Goal: Task Accomplishment & Management: Use online tool/utility

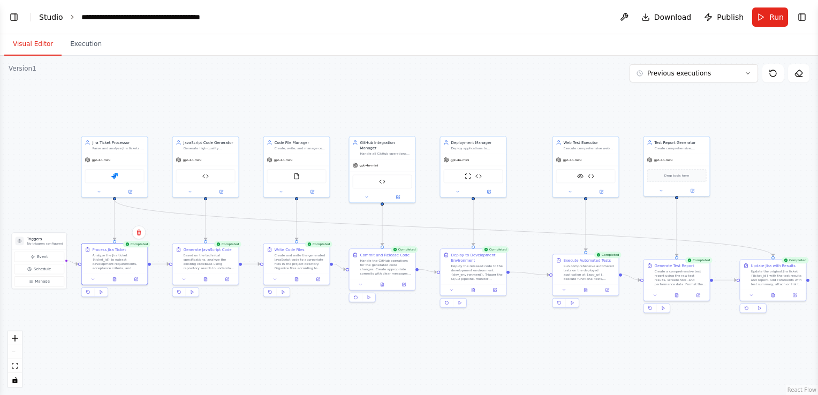
click at [49, 16] on link "Studio" at bounding box center [51, 17] width 24 height 9
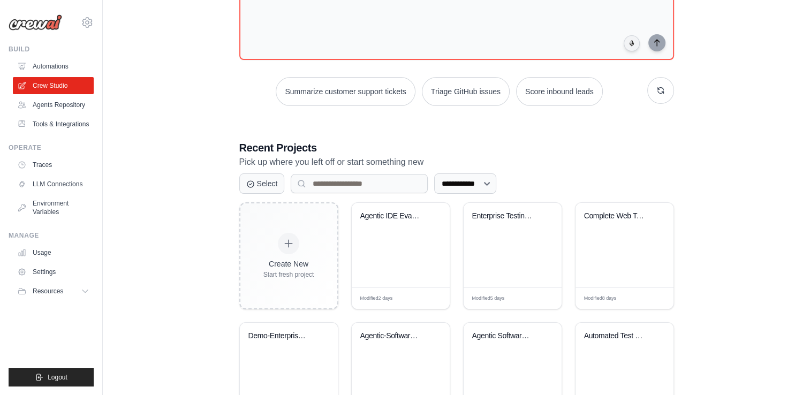
scroll to position [130, 0]
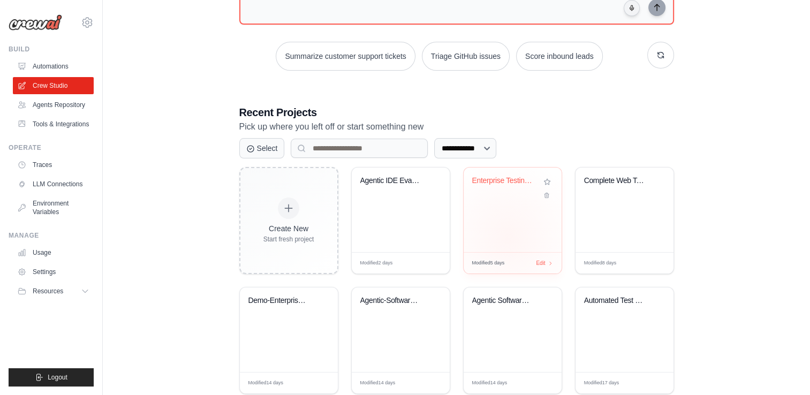
click at [508, 236] on div "Enterprise Testing Automation Platf..." at bounding box center [513, 210] width 98 height 85
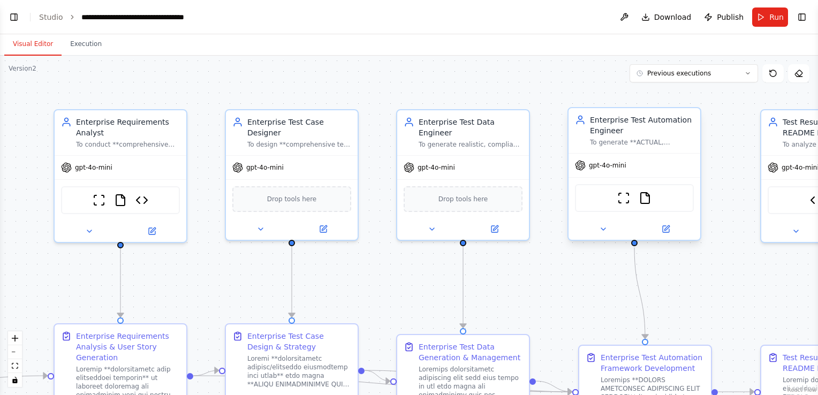
scroll to position [1225, 0]
click at [14, 369] on button "fit view" at bounding box center [15, 366] width 14 height 14
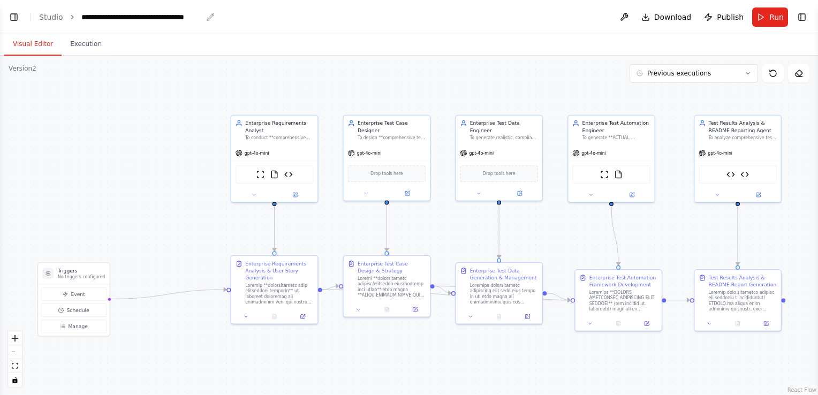
click at [183, 16] on div "**********" at bounding box center [141, 17] width 120 height 11
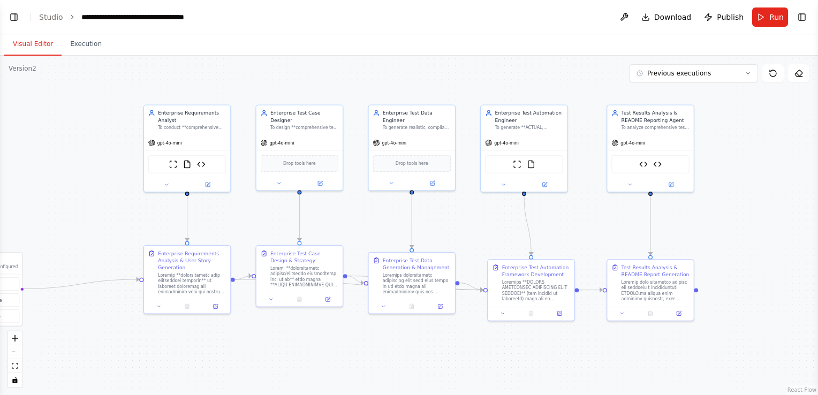
drag, startPoint x: 209, startPoint y: 228, endPoint x: 122, endPoint y: 218, distance: 87.9
click at [122, 218] on div ".deletable-edge-delete-btn { width: 20px; height: 20px; border: 0px solid #ffff…" at bounding box center [409, 225] width 818 height 339
click at [15, 335] on icon "zoom in" at bounding box center [15, 338] width 6 height 6
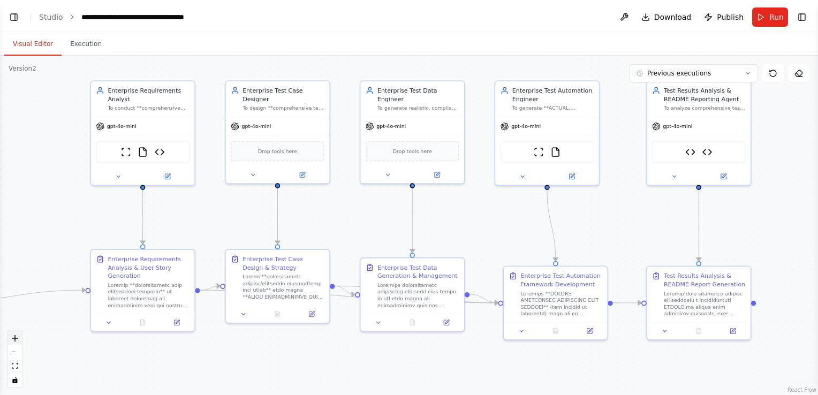
click at [15, 335] on icon "zoom in" at bounding box center [15, 338] width 6 height 6
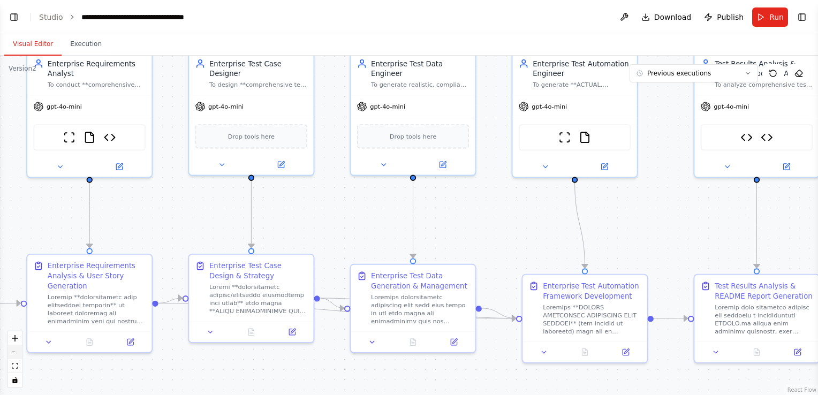
click at [18, 353] on button "zoom out" at bounding box center [15, 352] width 14 height 14
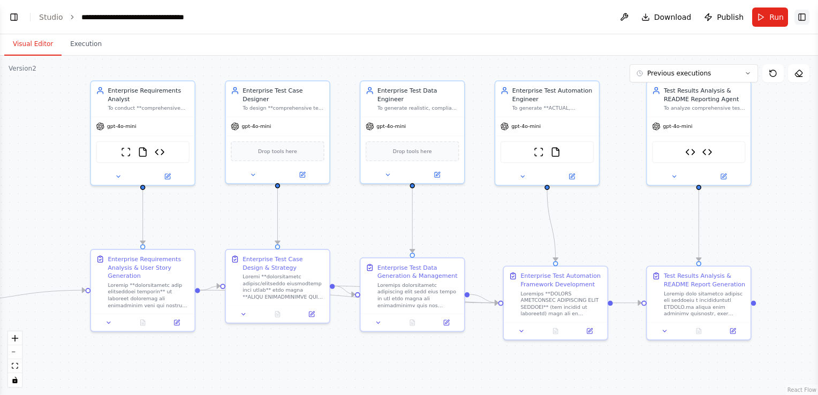
click at [805, 17] on button "Toggle Right Sidebar" at bounding box center [802, 17] width 15 height 15
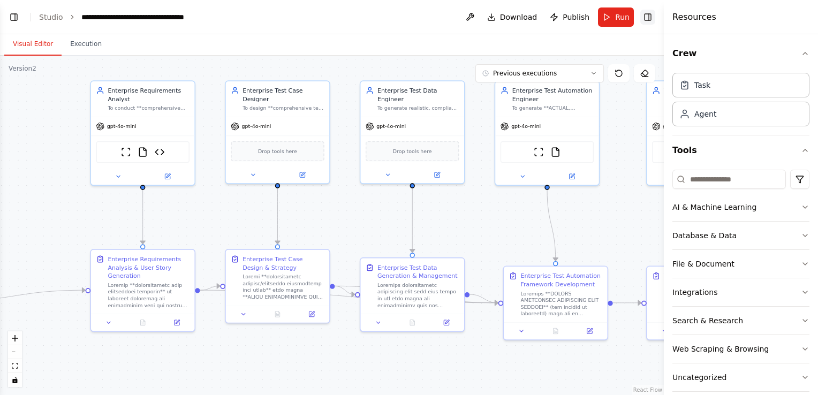
click at [647, 10] on button "Toggle Right Sidebar" at bounding box center [647, 17] width 15 height 15
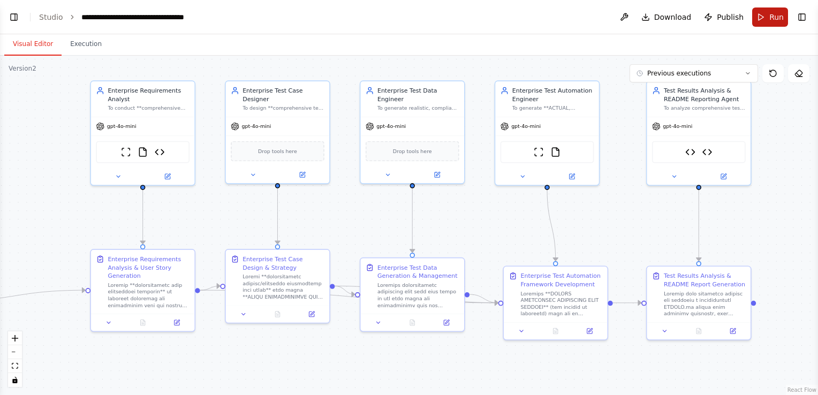
click at [772, 20] on span "Run" at bounding box center [776, 17] width 14 height 11
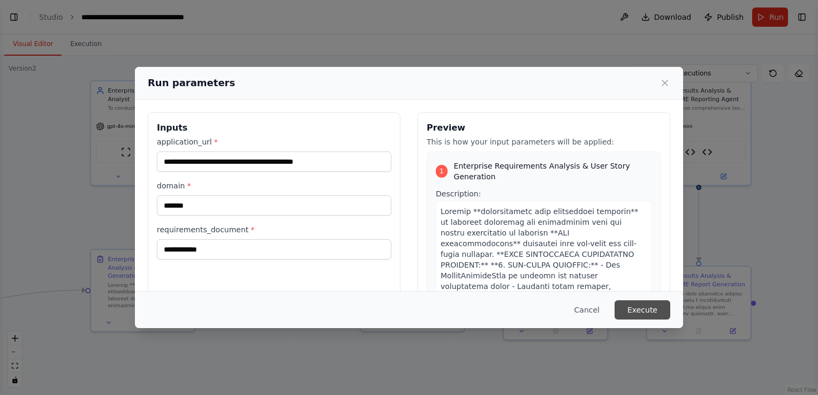
click at [640, 309] on button "Execute" at bounding box center [643, 309] width 56 height 19
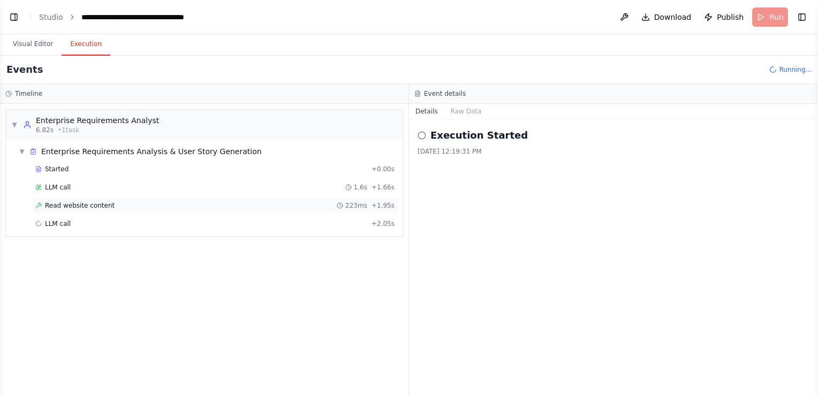
click at [100, 203] on span "Read website content" at bounding box center [80, 205] width 70 height 9
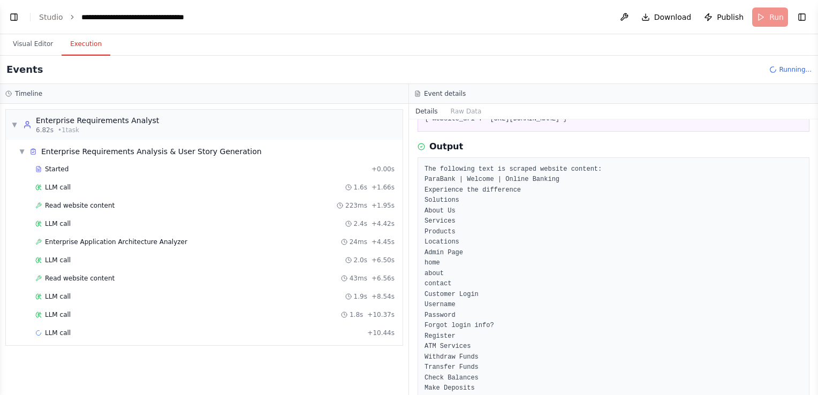
scroll to position [75, 0]
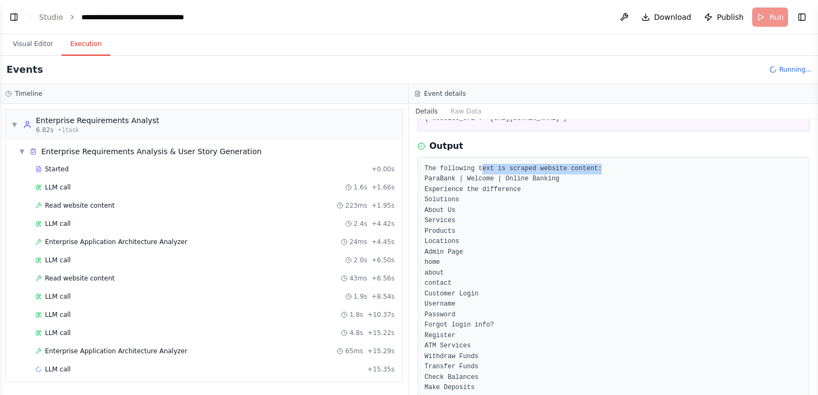
drag, startPoint x: 476, startPoint y: 166, endPoint x: 586, endPoint y: 169, distance: 110.3
click at [586, 169] on pre "The following text is scraped website content: ParaBank | Welcome | Online Bank…" at bounding box center [614, 393] width 378 height 459
click at [511, 247] on pre "The following text is scraped website content: ParaBank | Welcome | Online Bank…" at bounding box center [614, 393] width 378 height 459
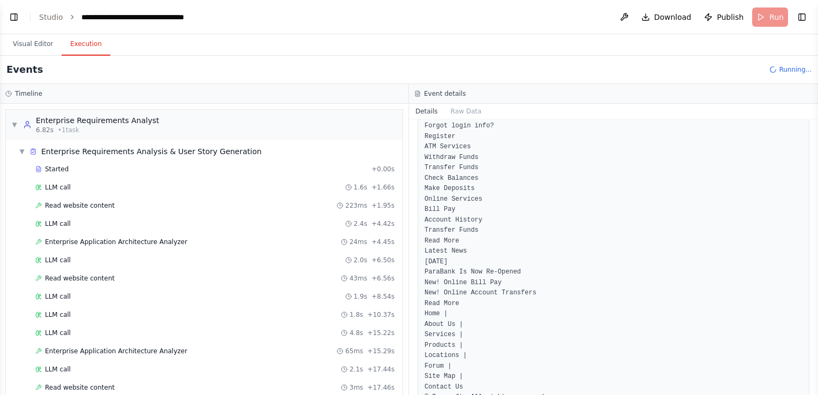
scroll to position [278, 0]
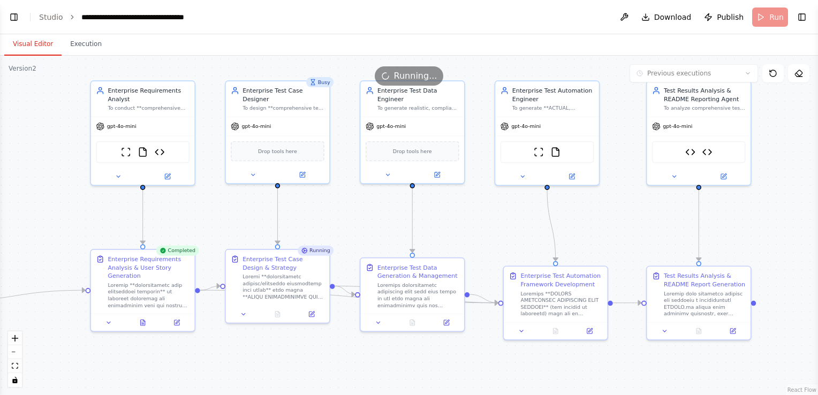
click at [19, 44] on button "Visual Editor" at bounding box center [32, 44] width 57 height 22
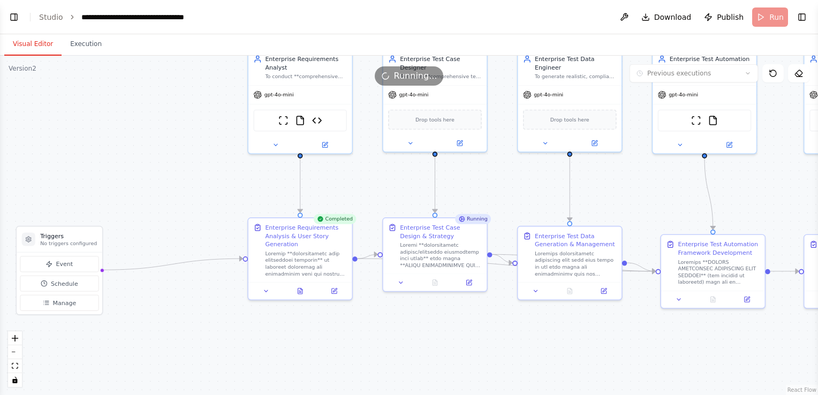
drag, startPoint x: 43, startPoint y: 240, endPoint x: 200, endPoint y: 209, distance: 160.6
click at [200, 209] on div ".deletable-edge-delete-btn { width: 20px; height: 20px; border: 0px solid #ffff…" at bounding box center [409, 225] width 818 height 339
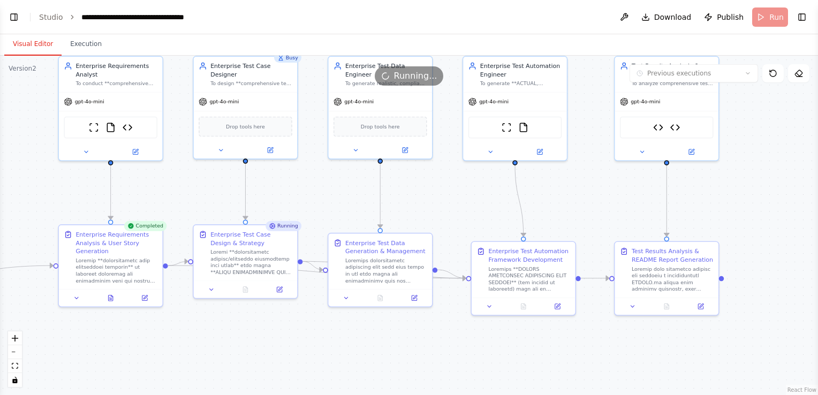
drag, startPoint x: 188, startPoint y: 193, endPoint x: 0, endPoint y: 200, distance: 188.1
click at [0, 200] on html "Hello! I'm the CrewAI assistant. What kind of automation do you want to build? …" at bounding box center [409, 197] width 818 height 395
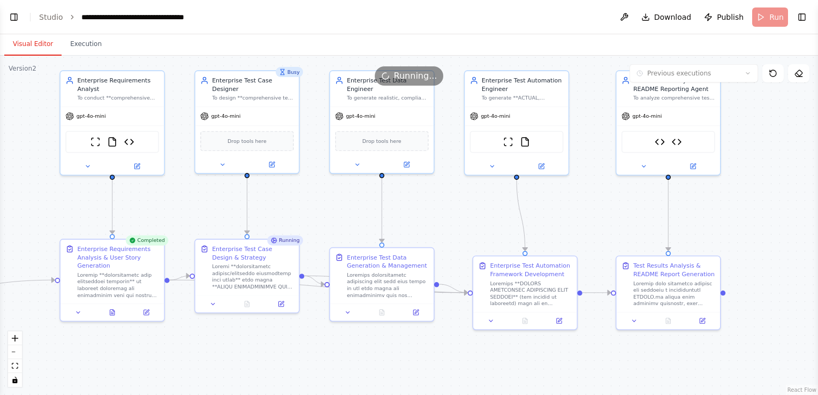
drag, startPoint x: 113, startPoint y: 323, endPoint x: 114, endPoint y: 338, distance: 14.5
click at [114, 338] on div ".deletable-edge-delete-btn { width: 20px; height: 20px; border: 0px solid #ffff…" at bounding box center [409, 225] width 818 height 339
click at [114, 309] on icon at bounding box center [112, 310] width 4 height 5
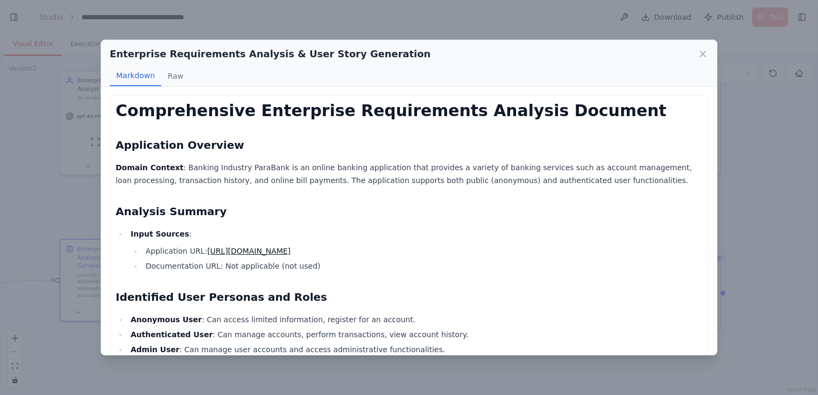
click at [419, 229] on li "Input Sources : Application URL: https://parabank.parasoft.com/parabank/index.h…" at bounding box center [414, 250] width 575 height 45
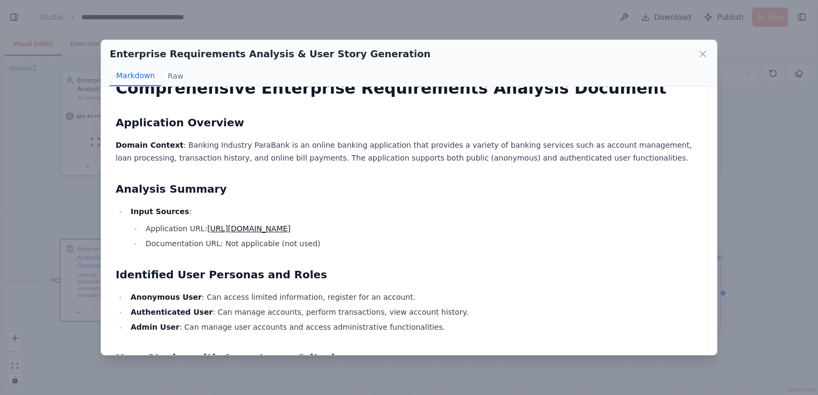
scroll to position [36, 0]
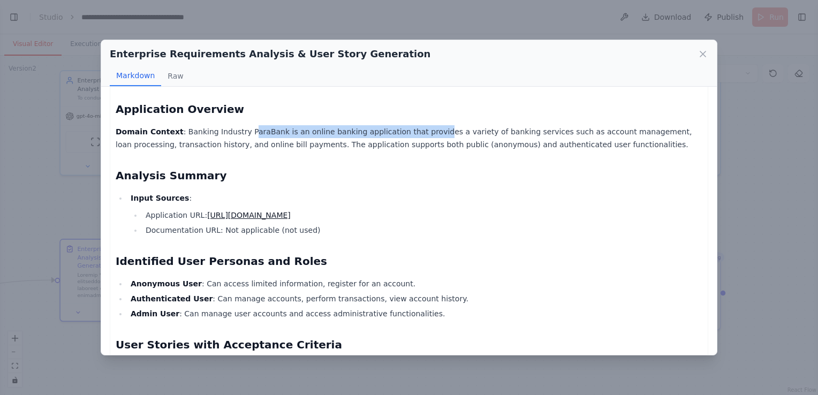
drag, startPoint x: 235, startPoint y: 130, endPoint x: 404, endPoint y: 134, distance: 169.3
click at [404, 134] on p "Domain Context : Banking Industry ParaBank is an online banking application tha…" at bounding box center [409, 138] width 587 height 26
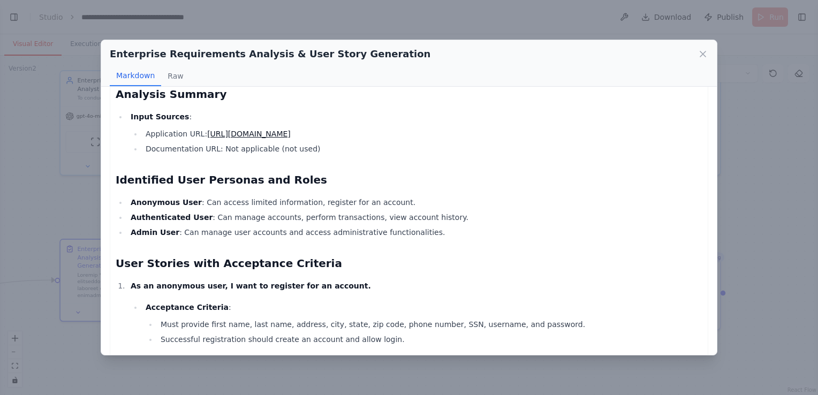
scroll to position [117, 0]
drag, startPoint x: 156, startPoint y: 202, endPoint x: 191, endPoint y: 198, distance: 34.5
click at [191, 198] on li "Anonymous User : Can access limited information, register for an account." at bounding box center [414, 202] width 575 height 13
drag, startPoint x: 135, startPoint y: 215, endPoint x: 165, endPoint y: 210, distance: 31.0
click at [165, 211] on li "Authenticated User : Can manage accounts, perform transactions, view account hi…" at bounding box center [414, 217] width 575 height 13
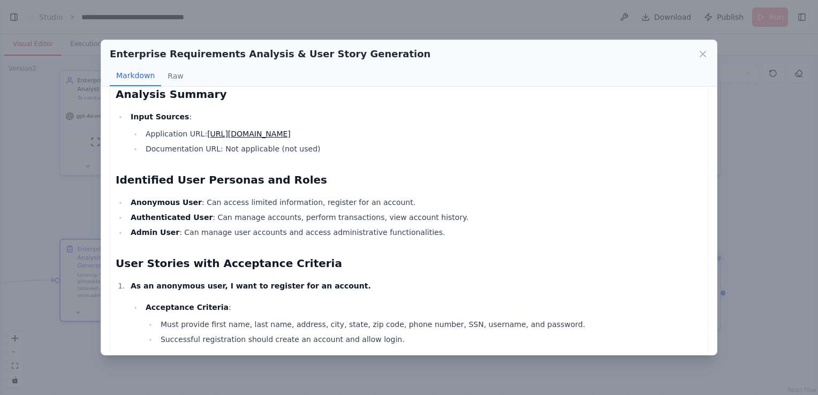
click at [142, 231] on strong "Admin User" at bounding box center [155, 232] width 49 height 9
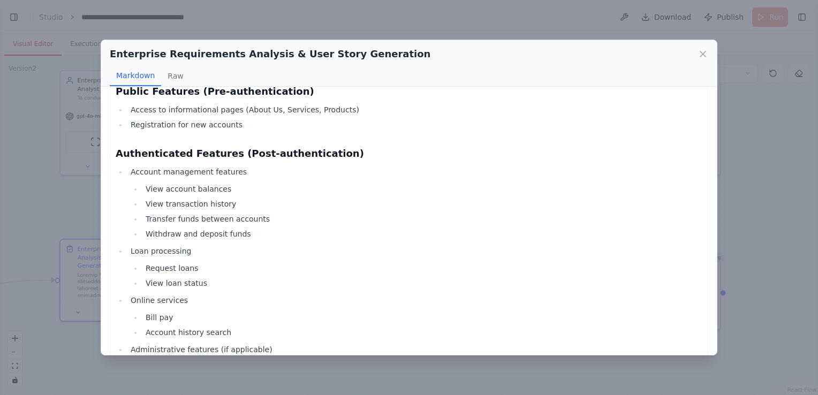
scroll to position [630, 0]
click at [705, 52] on icon at bounding box center [702, 53] width 5 height 5
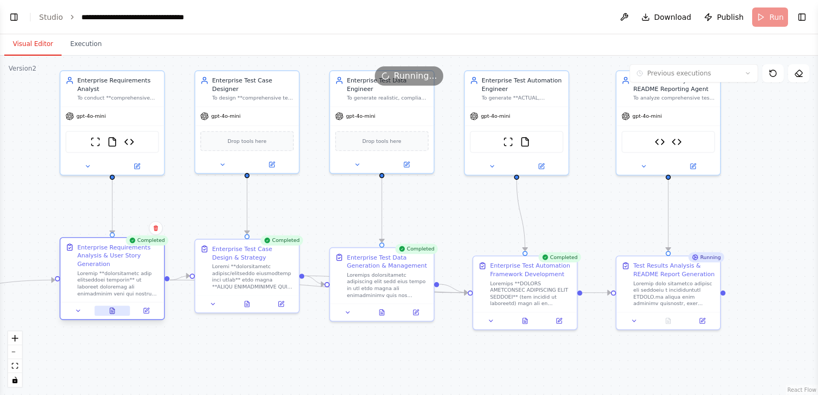
click at [115, 311] on icon at bounding box center [112, 310] width 7 height 7
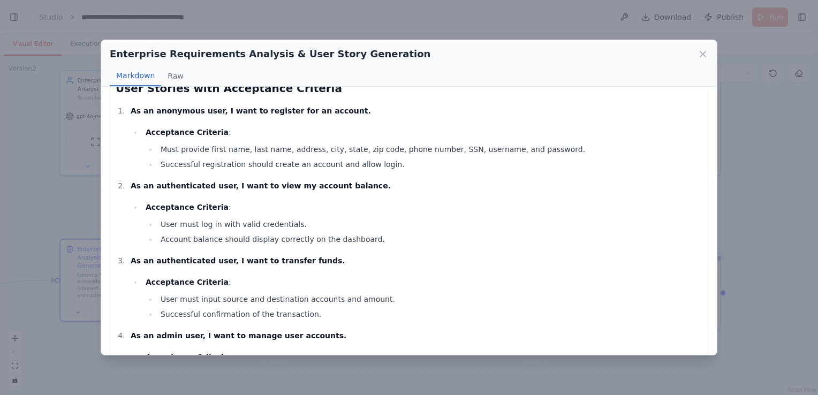
scroll to position [294, 0]
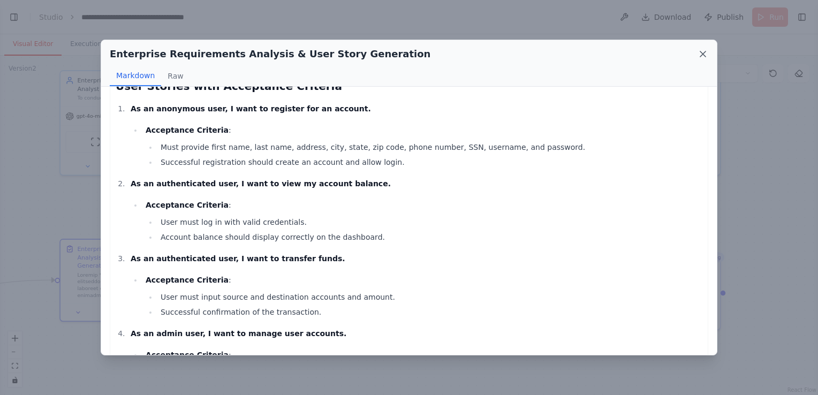
click at [705, 52] on icon at bounding box center [702, 53] width 5 height 5
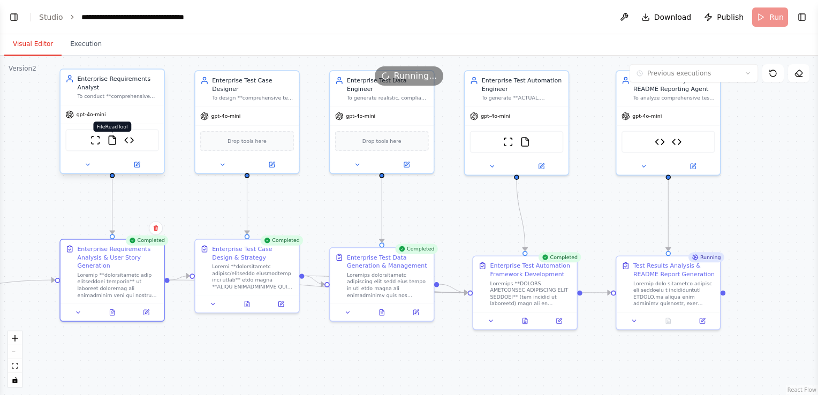
click at [114, 143] on img at bounding box center [112, 140] width 10 height 10
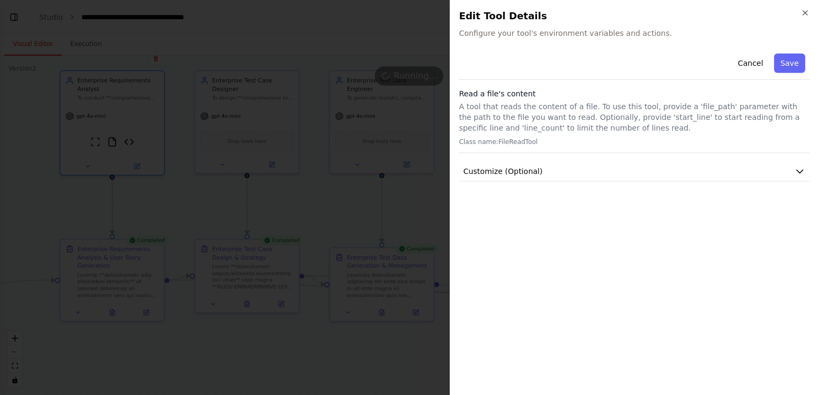
click at [804, 17] on h2 "Edit Tool Details" at bounding box center [634, 16] width 351 height 15
click at [756, 61] on button "Cancel" at bounding box center [750, 63] width 38 height 19
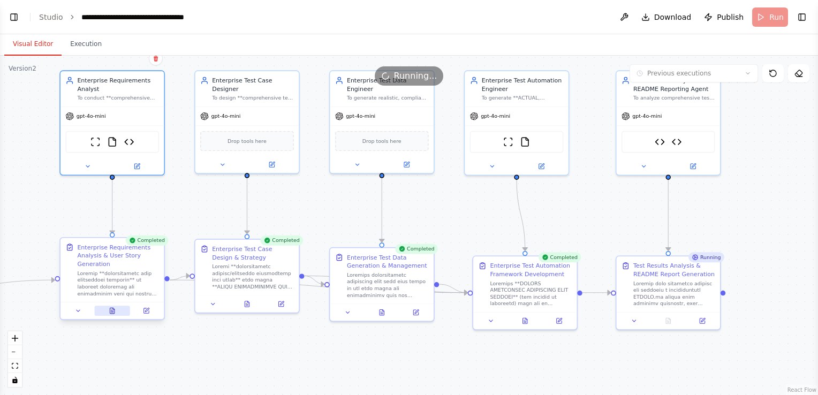
click at [111, 310] on icon at bounding box center [112, 310] width 4 height 5
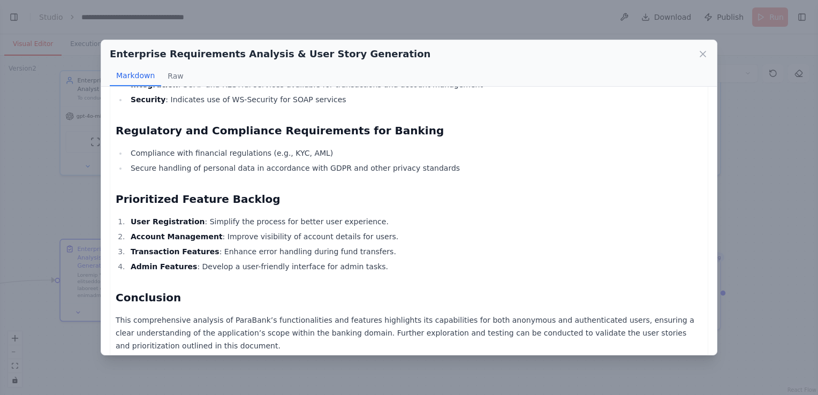
scroll to position [991, 0]
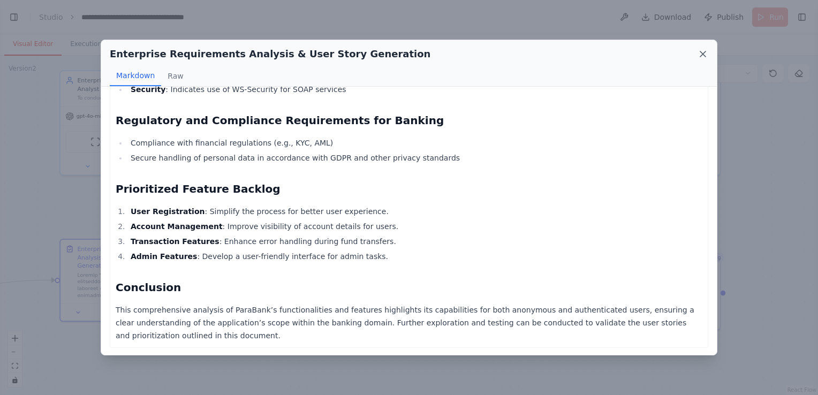
click at [702, 52] on icon at bounding box center [703, 54] width 11 height 11
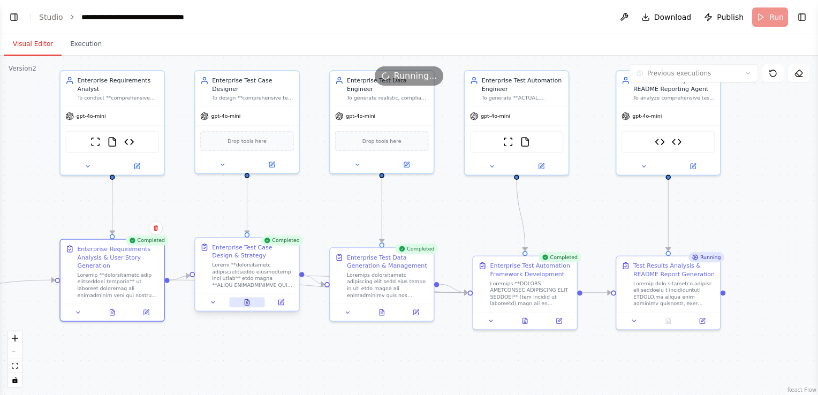
click at [249, 303] on icon at bounding box center [247, 302] width 4 height 5
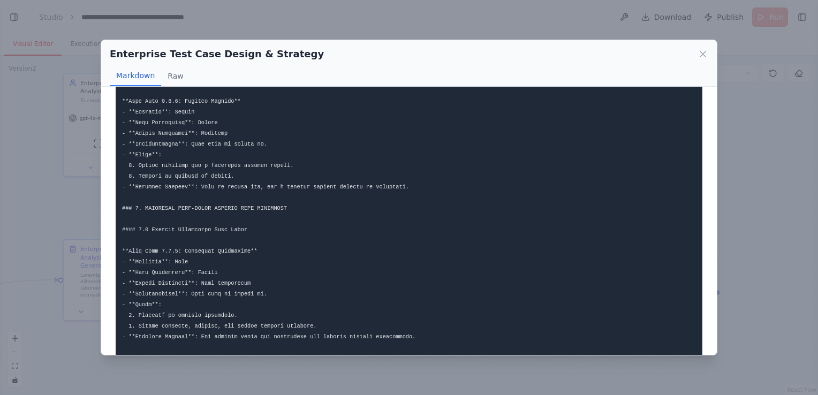
scroll to position [515, 0]
click at [702, 54] on icon at bounding box center [702, 53] width 5 height 5
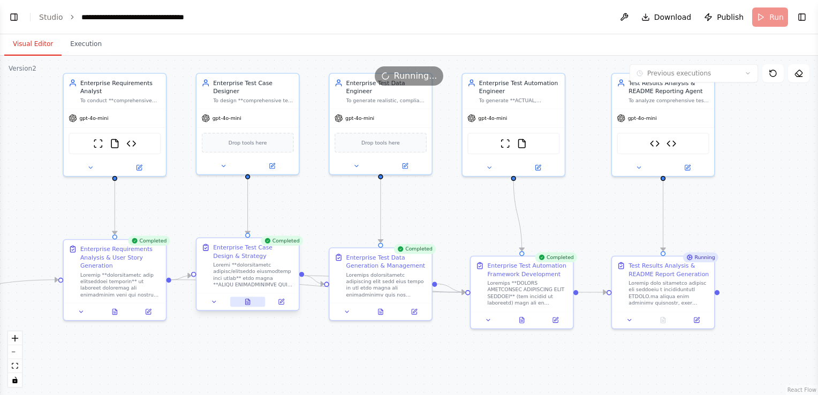
click at [244, 304] on icon at bounding box center [247, 302] width 6 height 6
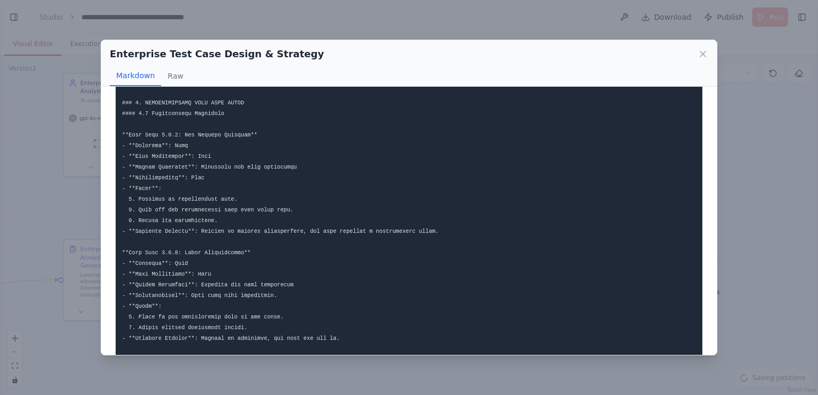
scroll to position [103, 0]
drag, startPoint x: 185, startPoint y: 134, endPoint x: 246, endPoint y: 138, distance: 61.7
drag, startPoint x: 246, startPoint y: 138, endPoint x: 224, endPoint y: 196, distance: 61.9
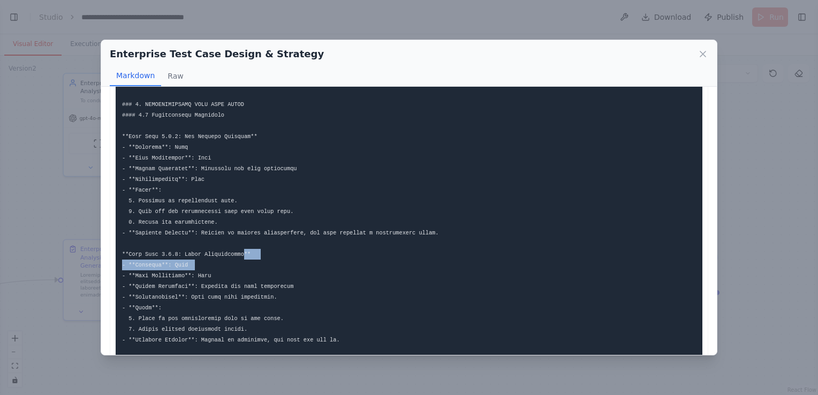
drag, startPoint x: 195, startPoint y: 264, endPoint x: 235, endPoint y: 253, distance: 41.6
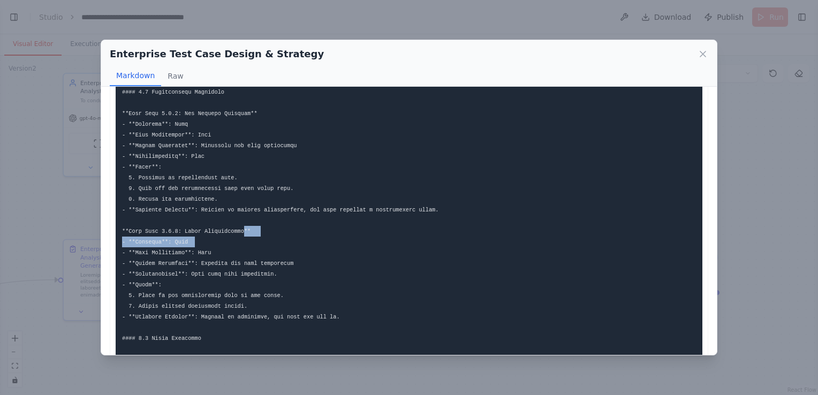
scroll to position [132, 0]
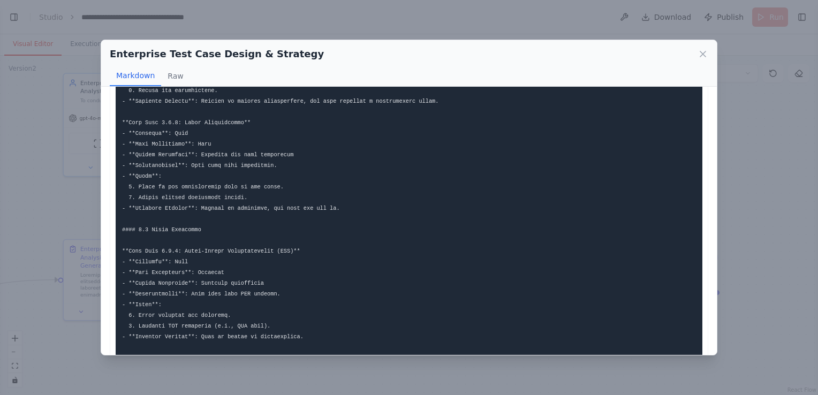
scroll to position [256, 0]
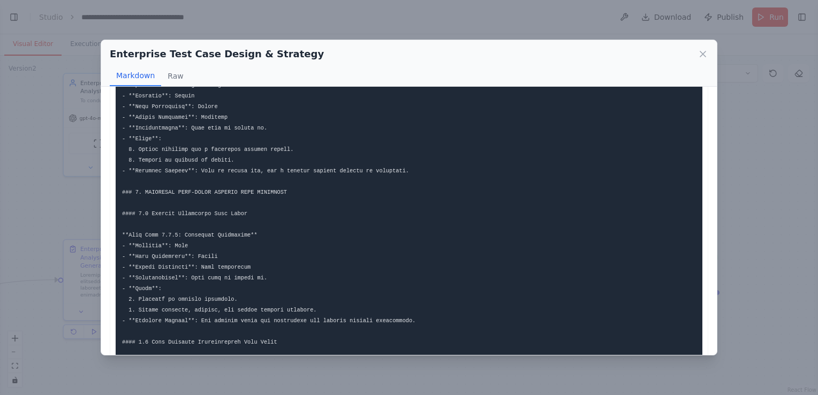
scroll to position [529, 0]
drag, startPoint x: 173, startPoint y: 215, endPoint x: 238, endPoint y: 215, distance: 64.8
click at [238, 215] on pre at bounding box center [409, 379] width 587 height 1615
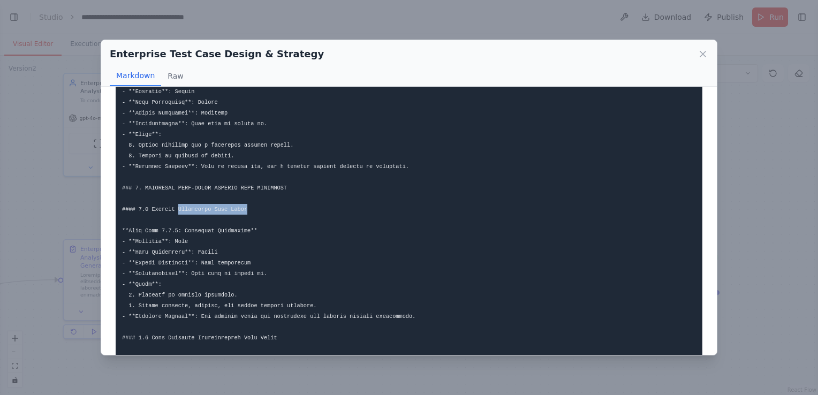
scroll to position [547, 0]
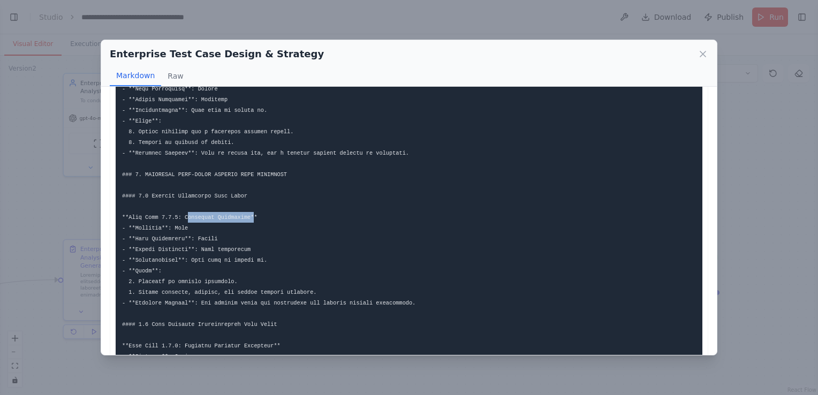
drag, startPoint x: 183, startPoint y: 216, endPoint x: 241, endPoint y: 217, distance: 58.9
click at [241, 217] on code at bounding box center [734, 362] width 1224 height 1602
drag, startPoint x: 241, startPoint y: 217, endPoint x: 306, endPoint y: 241, distance: 69.1
click at [306, 241] on pre at bounding box center [409, 362] width 587 height 1615
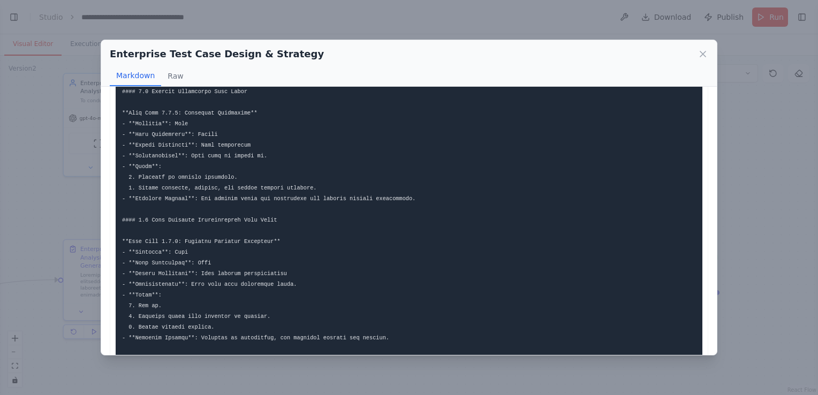
scroll to position [651, 0]
drag, startPoint x: 156, startPoint y: 219, endPoint x: 267, endPoint y: 223, distance: 110.9
click at [267, 223] on pre at bounding box center [409, 257] width 587 height 1615
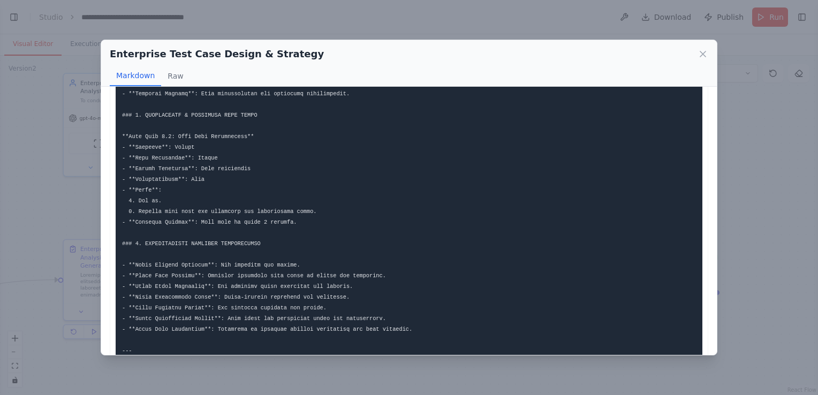
scroll to position [1382, 0]
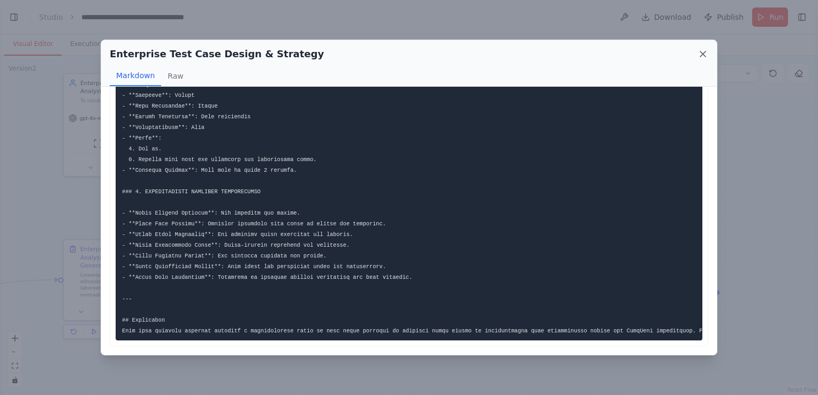
click at [701, 50] on icon at bounding box center [703, 54] width 11 height 11
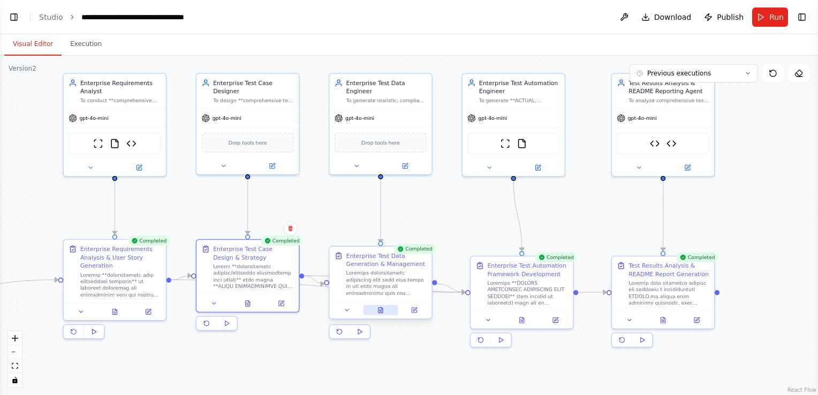
click at [385, 313] on button at bounding box center [380, 310] width 35 height 10
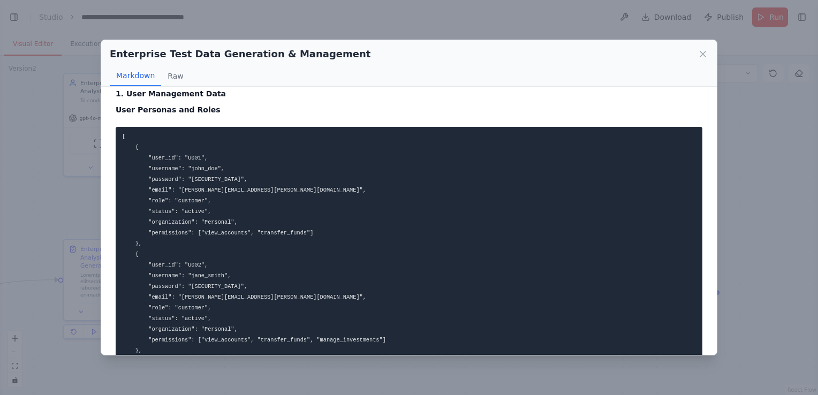
scroll to position [32, 0]
click at [699, 55] on icon at bounding box center [703, 54] width 11 height 11
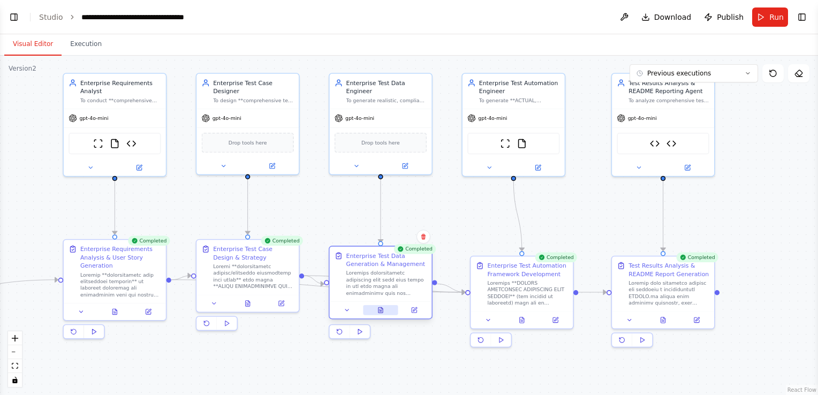
click at [380, 309] on icon at bounding box center [381, 309] width 4 height 5
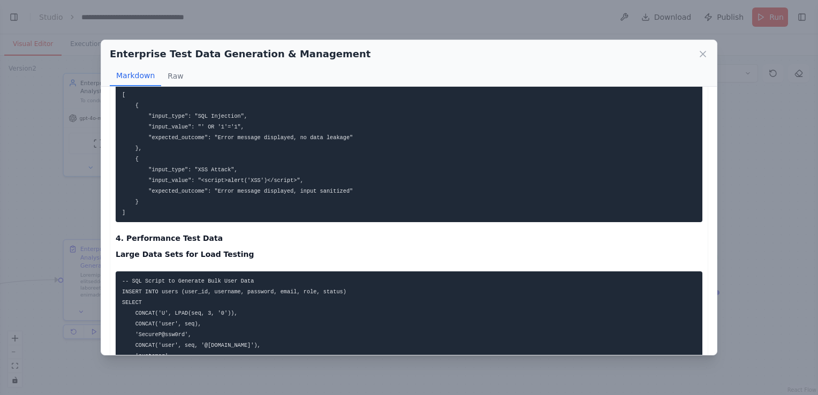
scroll to position [768, 0]
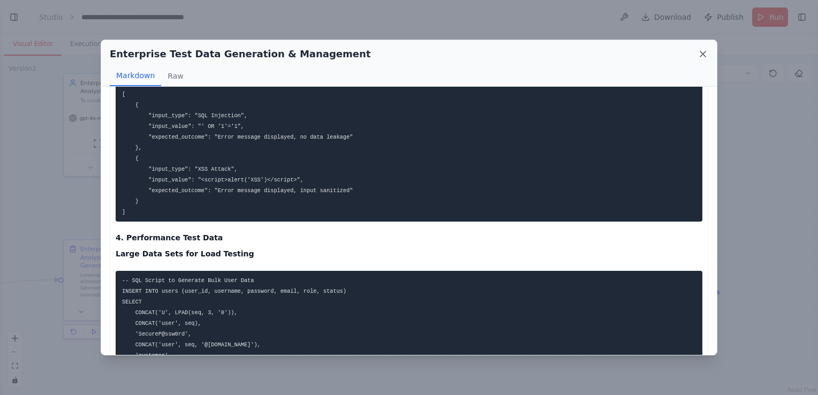
click at [705, 51] on icon at bounding box center [703, 54] width 11 height 11
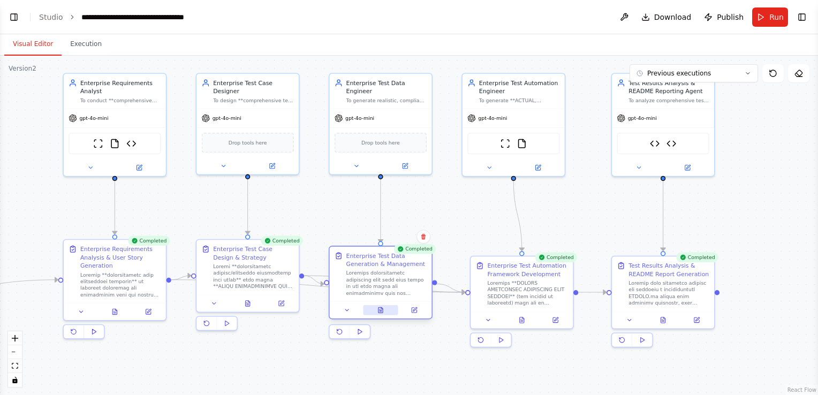
click at [384, 310] on button at bounding box center [380, 310] width 35 height 10
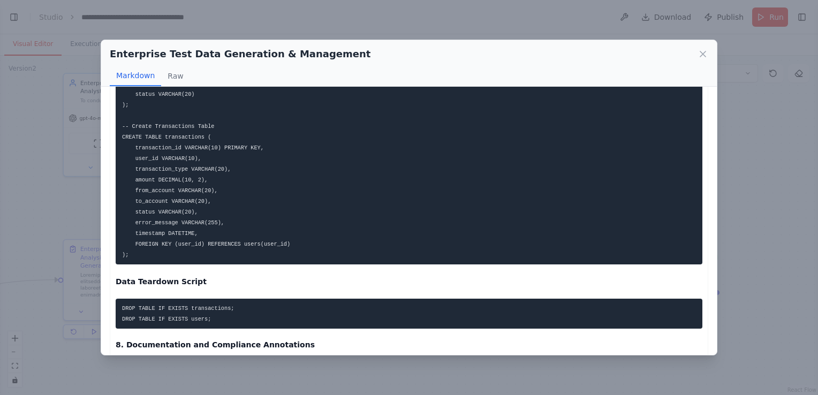
scroll to position [1766, 0]
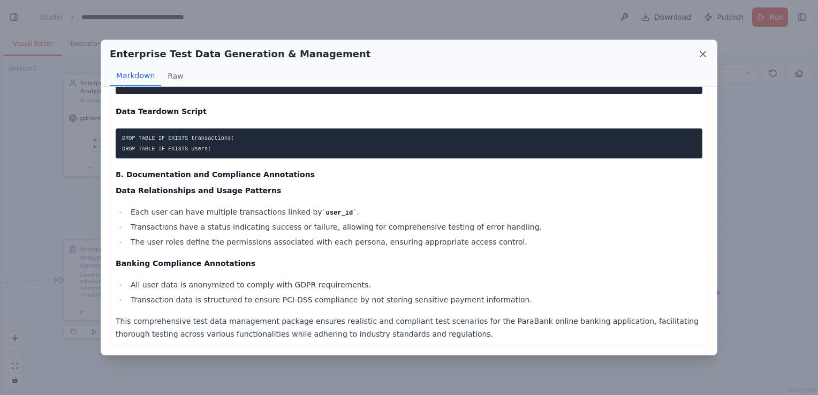
click at [704, 51] on icon at bounding box center [703, 54] width 11 height 11
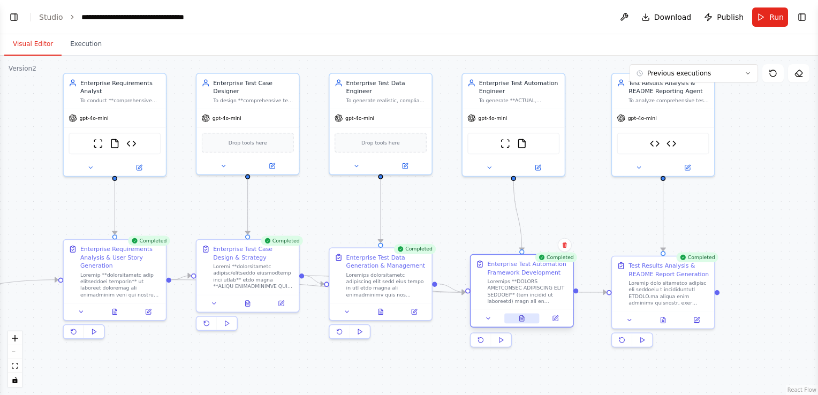
click at [524, 318] on icon at bounding box center [522, 318] width 4 height 5
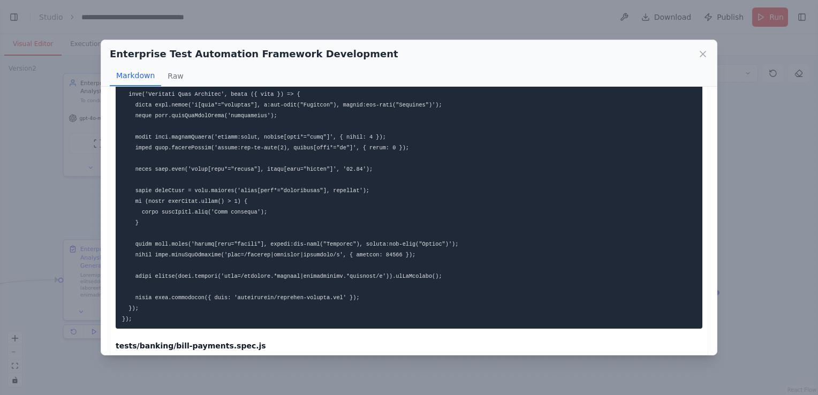
scroll to position [1568, 0]
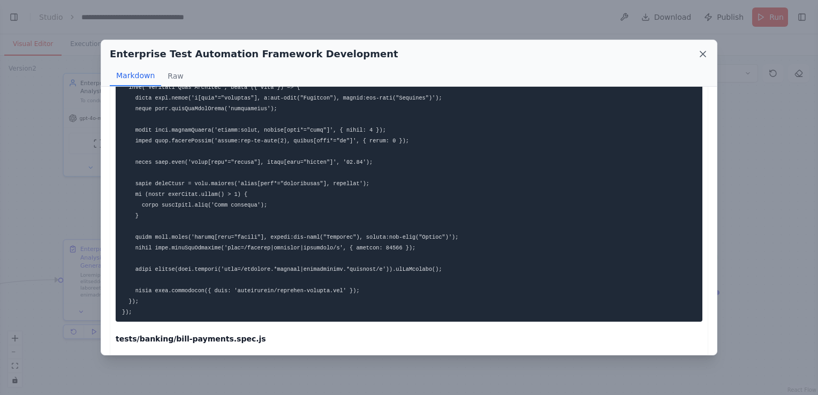
click at [701, 55] on icon at bounding box center [702, 53] width 5 height 5
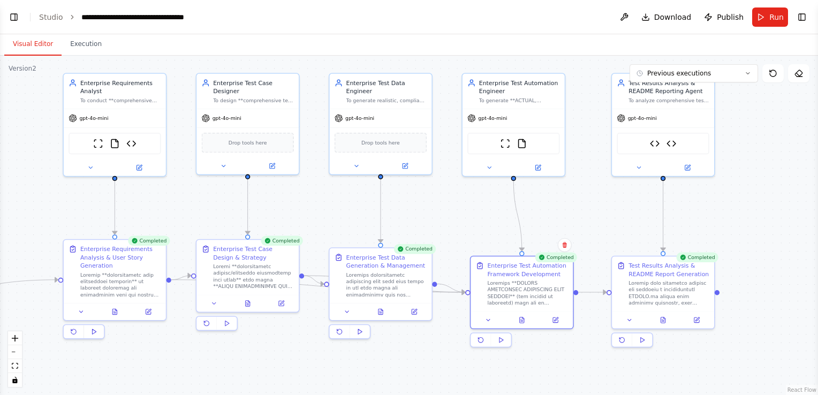
click at [717, 217] on div ".deletable-edge-delete-btn { width: 20px; height: 20px; border: 0px solid #ffff…" at bounding box center [409, 225] width 818 height 339
click at [279, 301] on icon at bounding box center [281, 301] width 5 height 5
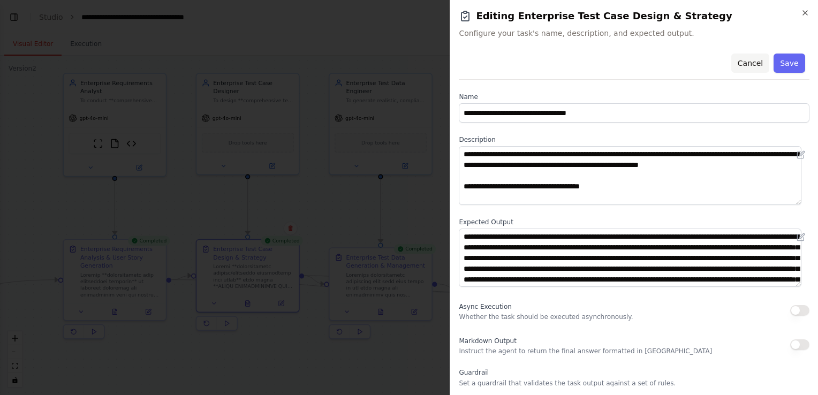
scroll to position [0, 0]
click at [746, 62] on button "Cancel" at bounding box center [750, 63] width 38 height 19
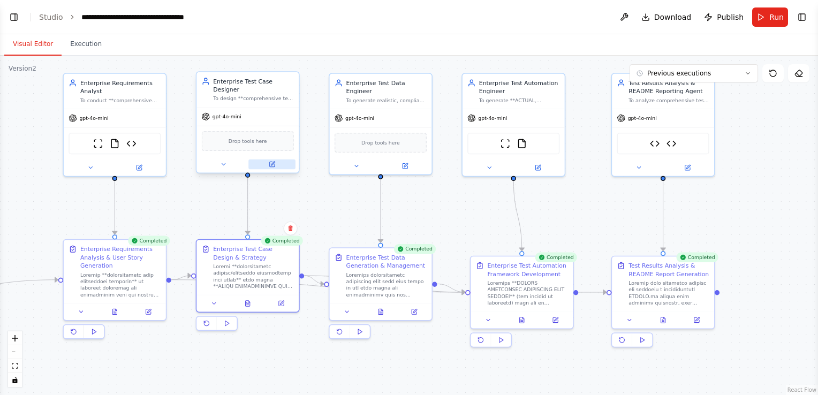
click at [277, 160] on button at bounding box center [271, 165] width 47 height 10
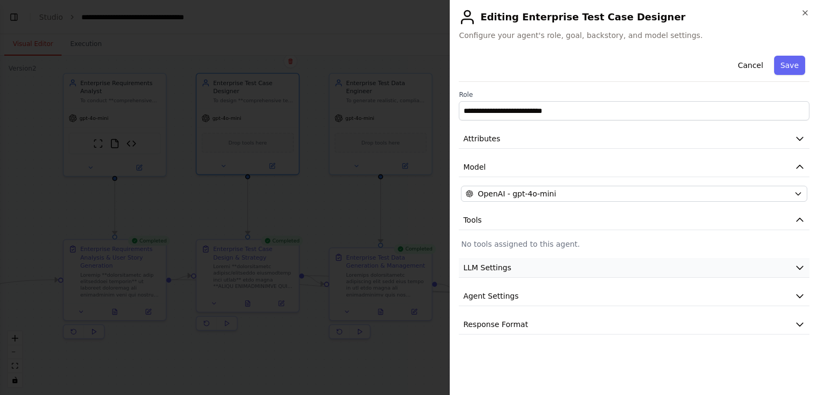
click at [553, 273] on button "LLM Settings" at bounding box center [634, 268] width 351 height 20
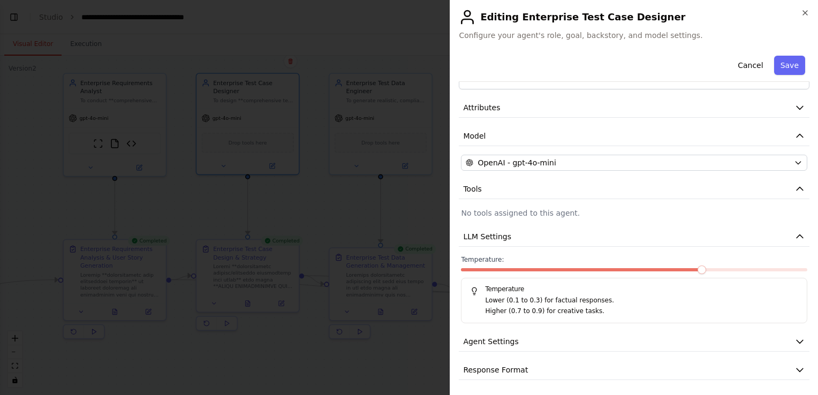
scroll to position [31, 0]
click at [565, 338] on button "Agent Settings" at bounding box center [634, 342] width 351 height 20
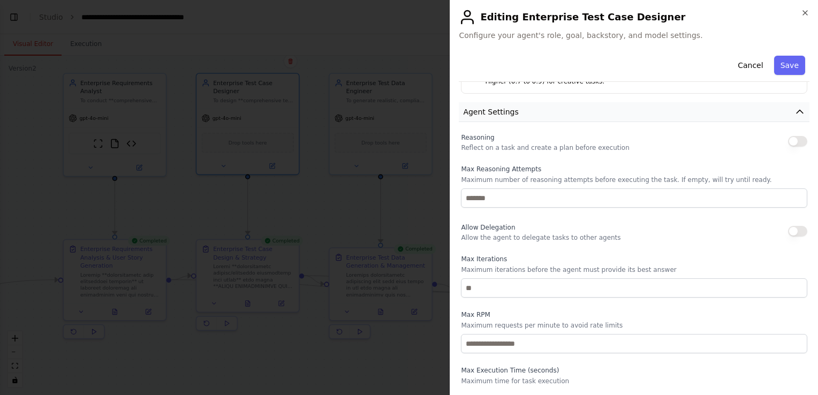
scroll to position [319, 0]
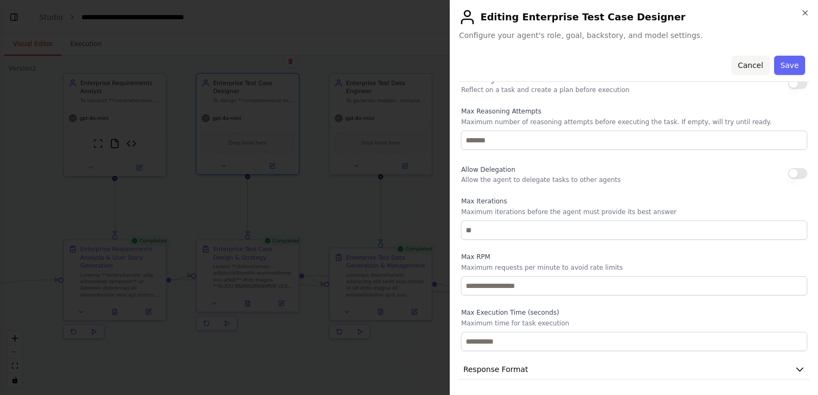
click at [742, 66] on button "Cancel" at bounding box center [750, 65] width 38 height 19
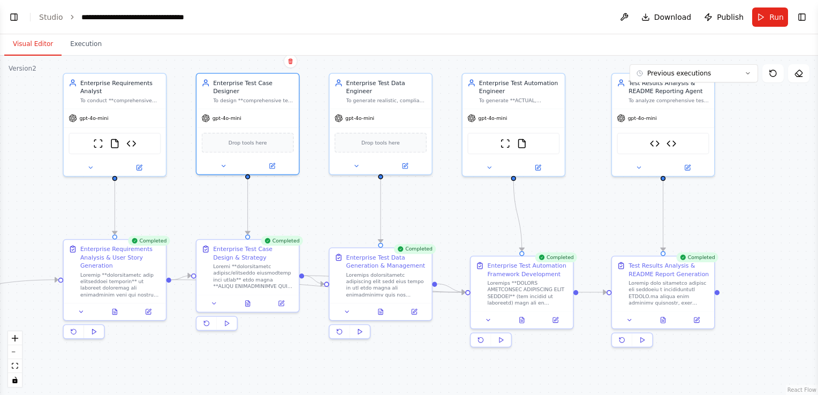
click at [32, 213] on div ".deletable-edge-delete-btn { width: 20px; height: 20px; border: 0px solid #ffff…" at bounding box center [409, 225] width 818 height 339
click at [747, 216] on div ".deletable-edge-delete-btn { width: 20px; height: 20px; border: 0px solid #ffff…" at bounding box center [409, 225] width 818 height 339
click at [247, 305] on icon at bounding box center [247, 302] width 6 height 6
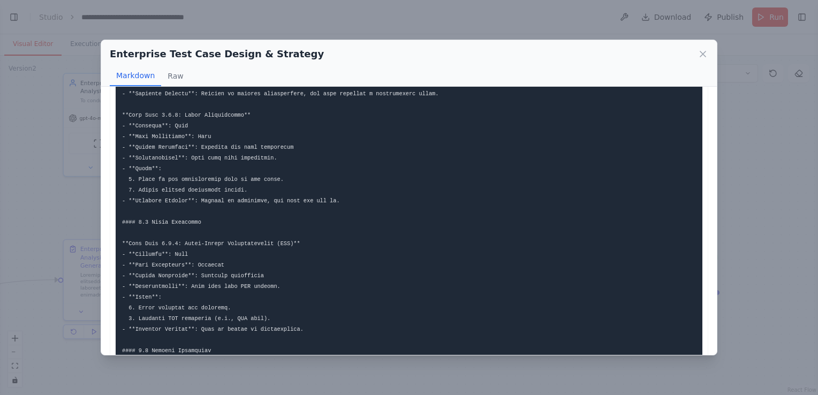
scroll to position [241, 0]
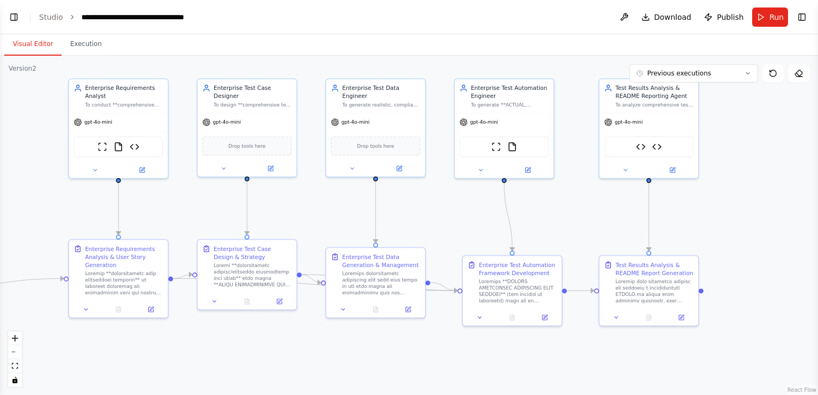
click at [197, 337] on div ".deletable-edge-delete-btn { width: 20px; height: 20px; border: 0px solid #ffff…" at bounding box center [409, 225] width 818 height 339
click at [281, 299] on icon at bounding box center [279, 300] width 5 height 5
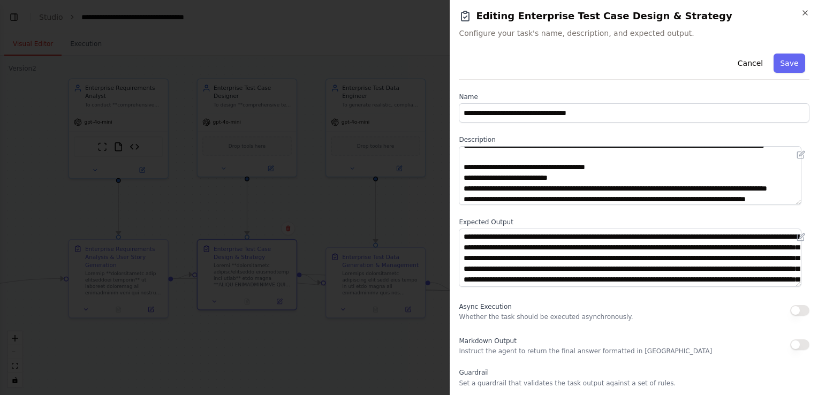
scroll to position [652, 0]
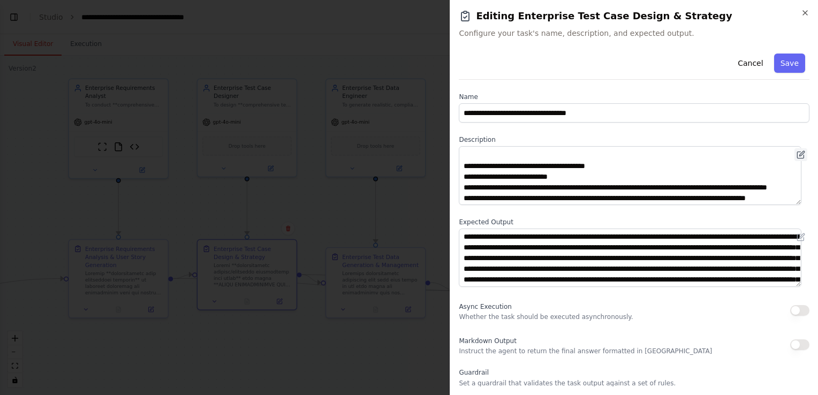
click at [799, 153] on icon at bounding box center [801, 153] width 5 height 5
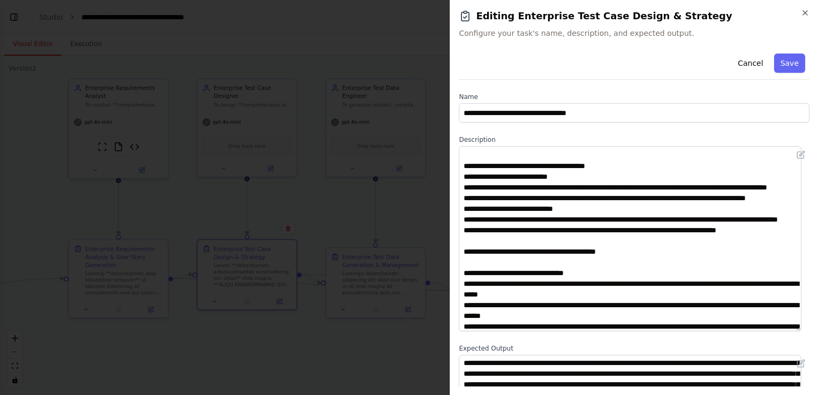
drag, startPoint x: 799, startPoint y: 202, endPoint x: 793, endPoint y: 329, distance: 126.5
click at [793, 329] on textarea at bounding box center [630, 238] width 343 height 185
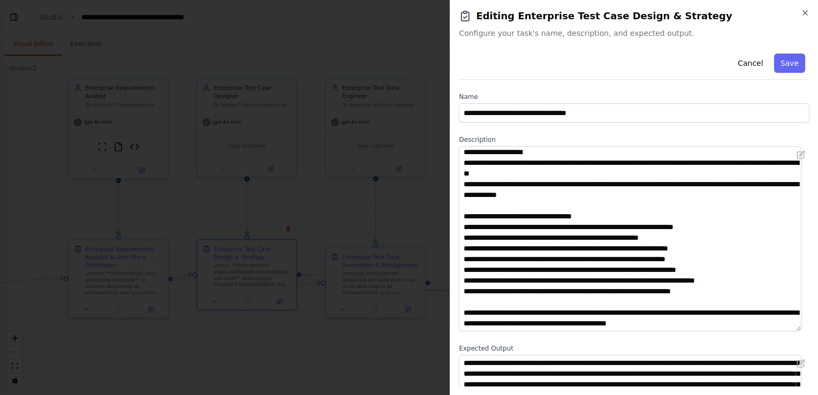
scroll to position [1555, 0]
click at [752, 63] on button "Cancel" at bounding box center [750, 63] width 38 height 19
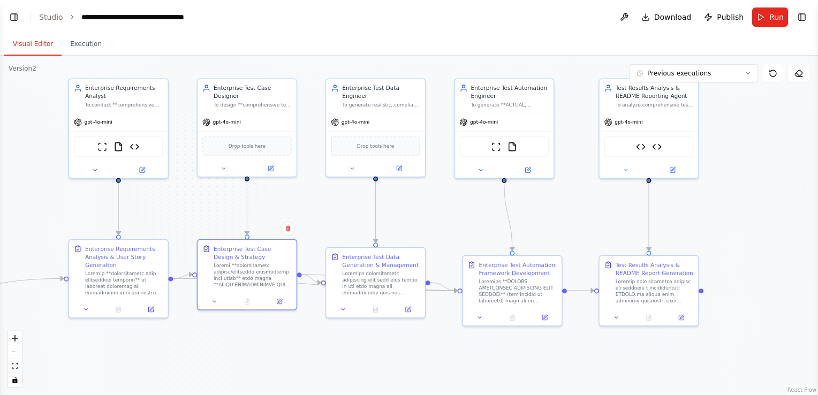
click at [754, 191] on div ".deletable-edge-delete-btn { width: 20px; height: 20px; border: 0px solid #ffff…" at bounding box center [409, 225] width 818 height 339
click at [771, 156] on div ".deletable-edge-delete-btn { width: 20px; height: 20px; border: 0px solid #ffff…" at bounding box center [409, 225] width 818 height 339
click at [765, 175] on div ".deletable-edge-delete-btn { width: 20px; height: 20px; border: 0px solid #ffff…" at bounding box center [409, 225] width 818 height 339
click at [767, 191] on div ".deletable-edge-delete-btn { width: 20px; height: 20px; border: 0px solid #ffff…" at bounding box center [409, 225] width 818 height 339
click at [753, 150] on div ".deletable-edge-delete-btn { width: 20px; height: 20px; border: 0px solid #ffff…" at bounding box center [409, 225] width 818 height 339
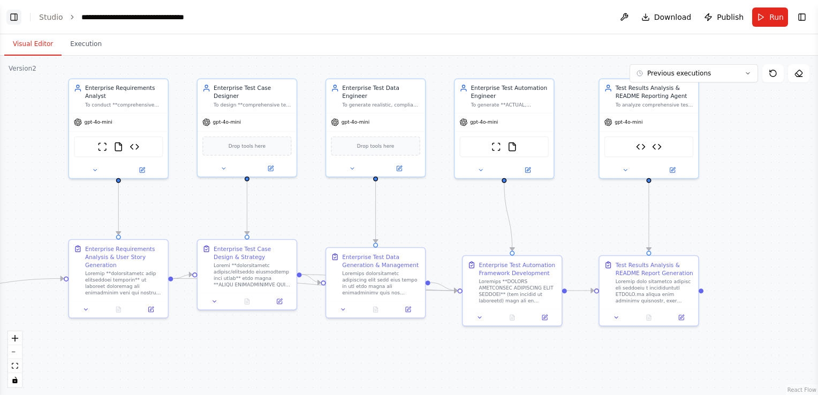
click at [11, 18] on button "Toggle Left Sidebar" at bounding box center [13, 17] width 15 height 15
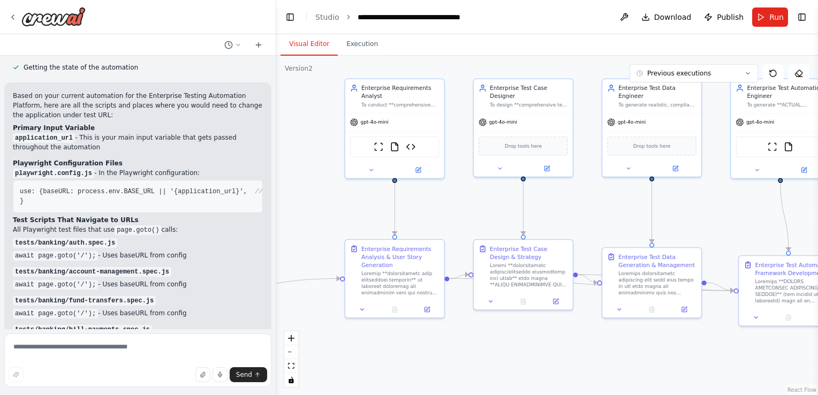
scroll to position [0, 0]
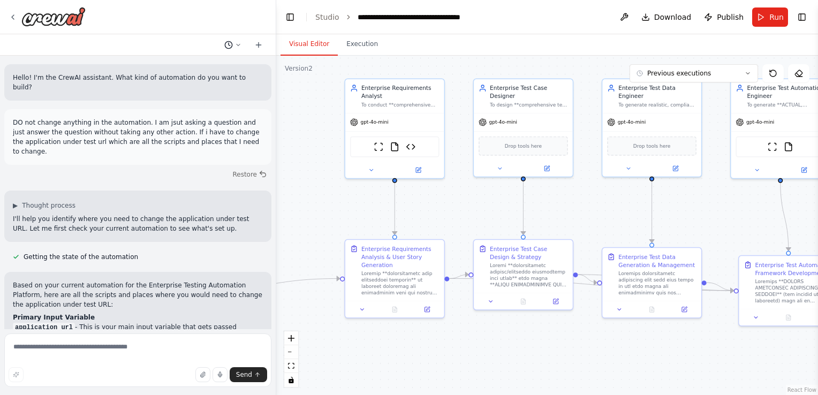
click at [232, 46] on circle at bounding box center [228, 44] width 7 height 7
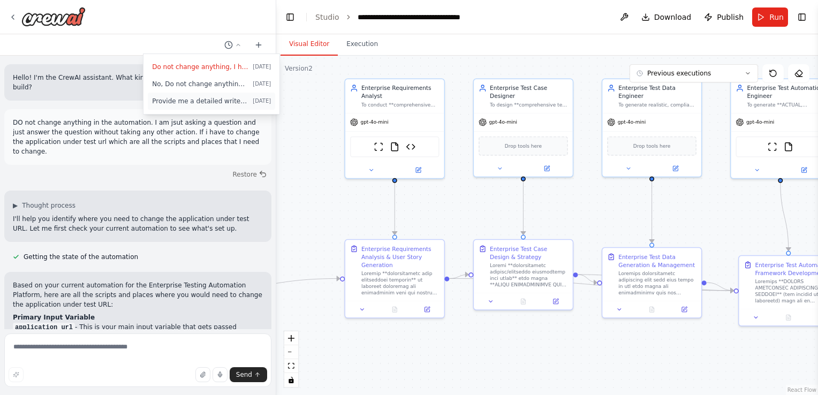
click at [200, 102] on span "Provide me a detailed write up of this agentic testing crew/framework , what ag…" at bounding box center [200, 101] width 96 height 9
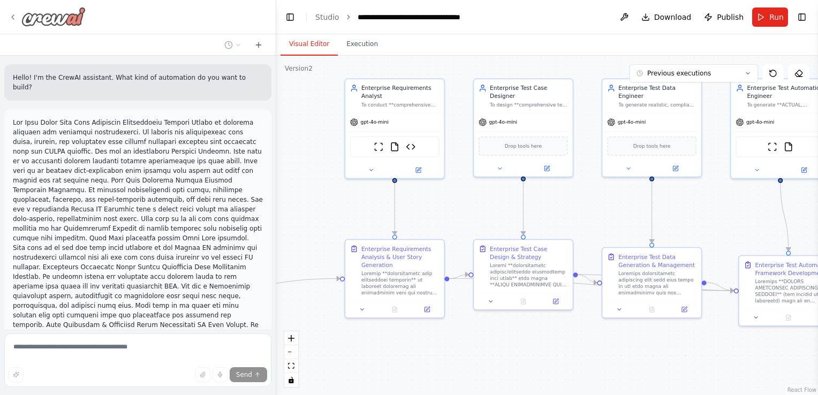
scroll to position [12594, 0]
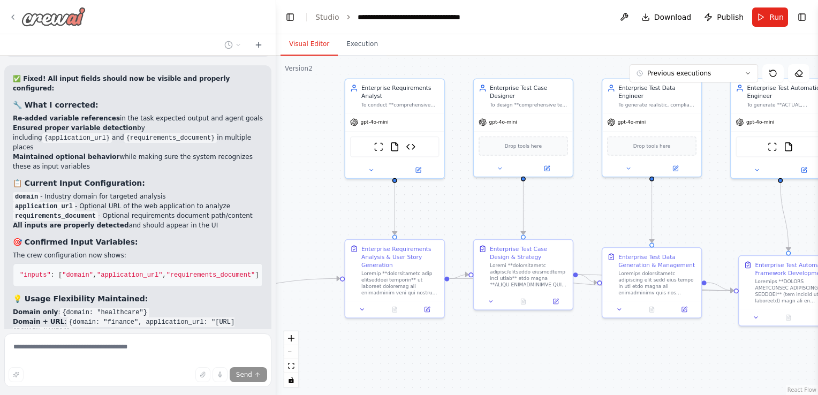
click at [12, 18] on icon at bounding box center [13, 17] width 2 height 4
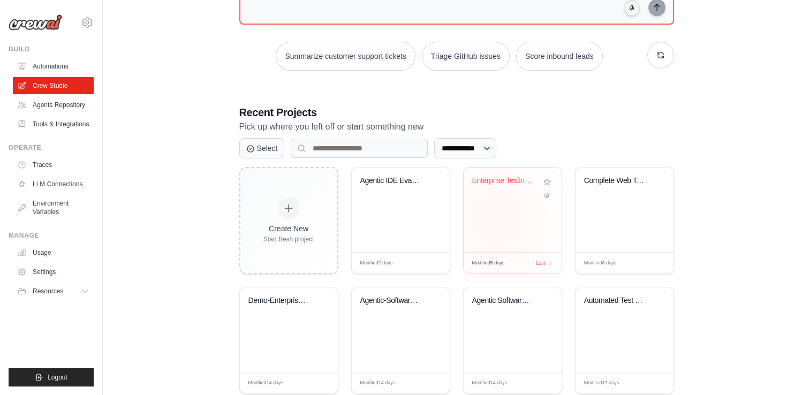
click at [496, 218] on div "Enterprise Testing Automation Platf..." at bounding box center [513, 210] width 98 height 85
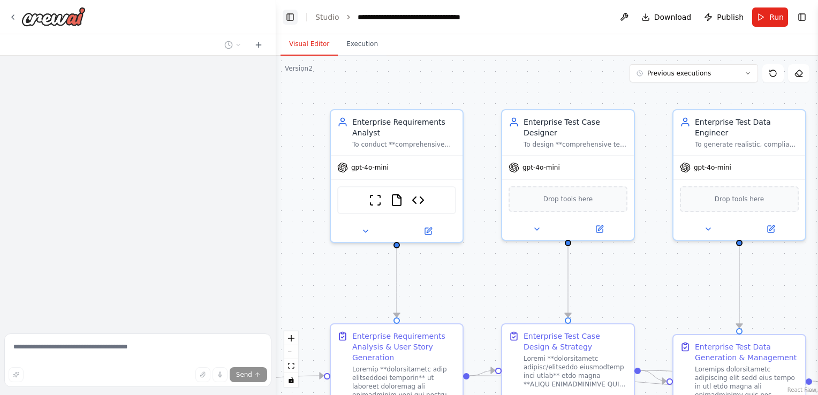
click at [287, 19] on button "Toggle Left Sidebar" at bounding box center [290, 17] width 15 height 15
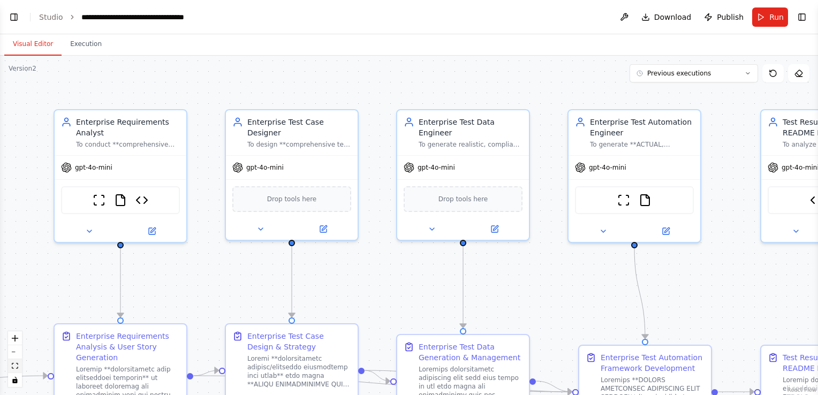
scroll to position [37076, 0]
click at [14, 367] on icon "fit view" at bounding box center [15, 366] width 6 height 6
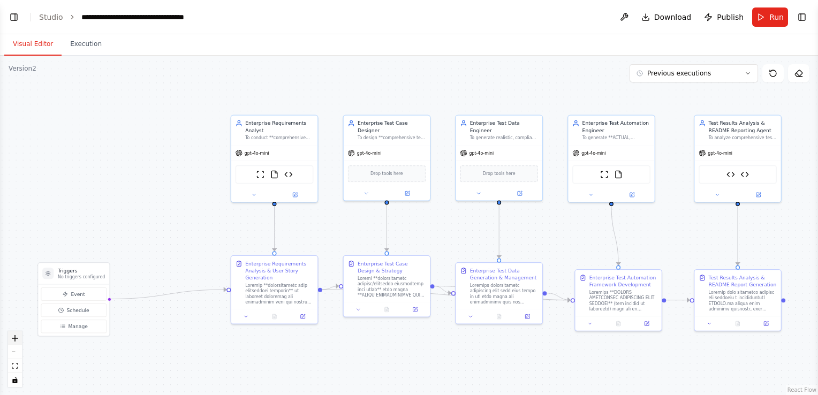
click at [19, 334] on button "zoom in" at bounding box center [15, 338] width 14 height 14
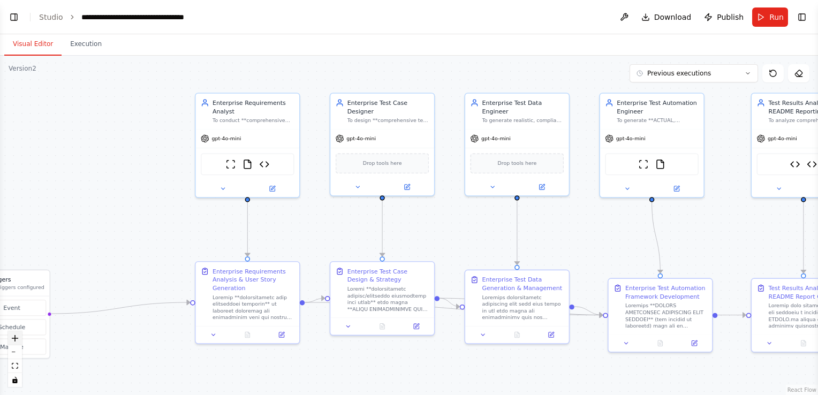
click at [19, 334] on button "zoom in" at bounding box center [15, 338] width 14 height 14
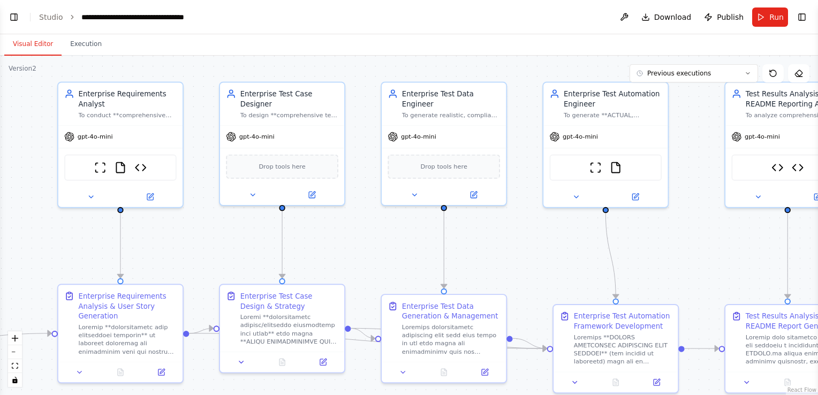
drag, startPoint x: 103, startPoint y: 228, endPoint x: 8, endPoint y: 243, distance: 96.0
click at [8, 243] on div ".deletable-edge-delete-btn { width: 20px; height: 20px; border: 0px solid #ffff…" at bounding box center [409, 225] width 818 height 339
click at [13, 346] on button "zoom out" at bounding box center [15, 352] width 14 height 14
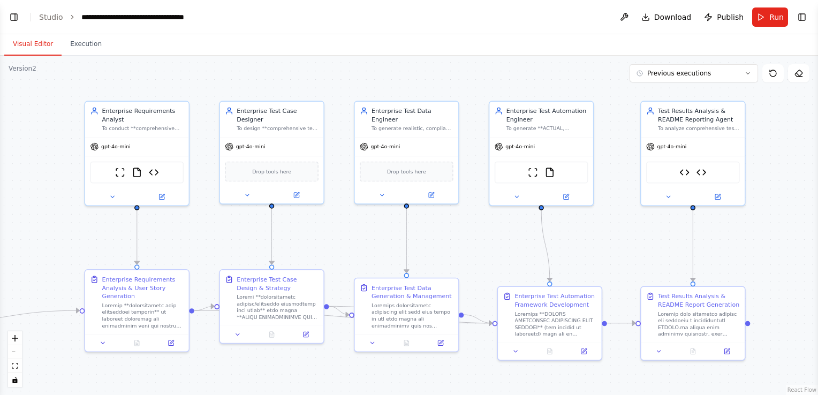
drag, startPoint x: 63, startPoint y: 245, endPoint x: 31, endPoint y: 240, distance: 32.5
click at [31, 240] on div ".deletable-edge-delete-btn { width: 20px; height: 20px; border: 0px solid #ffff…" at bounding box center [409, 225] width 818 height 339
click at [797, 277] on div ".deletable-edge-delete-btn { width: 20px; height: 20px; border: 0px solid #ffff…" at bounding box center [409, 225] width 818 height 339
click at [746, 245] on div ".deletable-edge-delete-btn { width: 20px; height: 20px; border: 0px solid #ffff…" at bounding box center [409, 225] width 818 height 339
click at [51, 18] on link "Studio" at bounding box center [51, 17] width 24 height 9
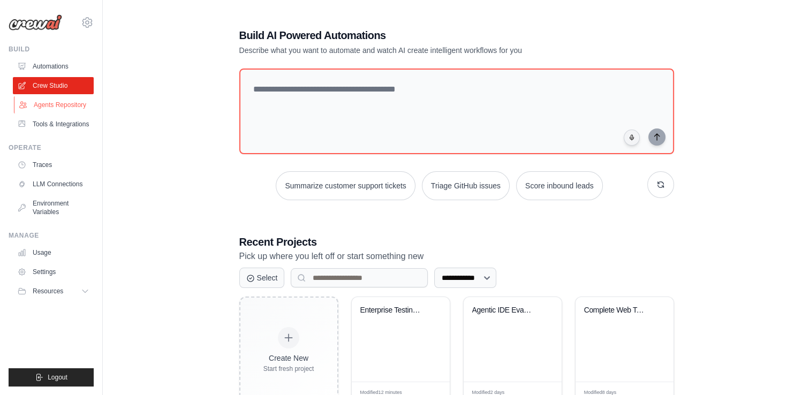
click at [59, 104] on link "Agents Repository" at bounding box center [54, 104] width 81 height 17
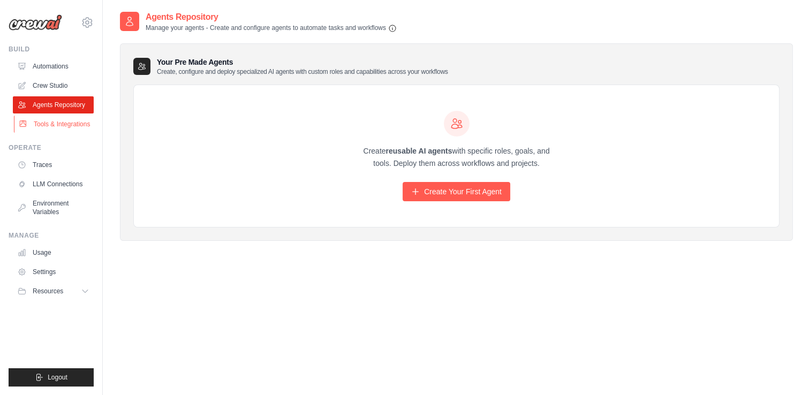
click at [64, 123] on link "Tools & Integrations" at bounding box center [54, 124] width 81 height 17
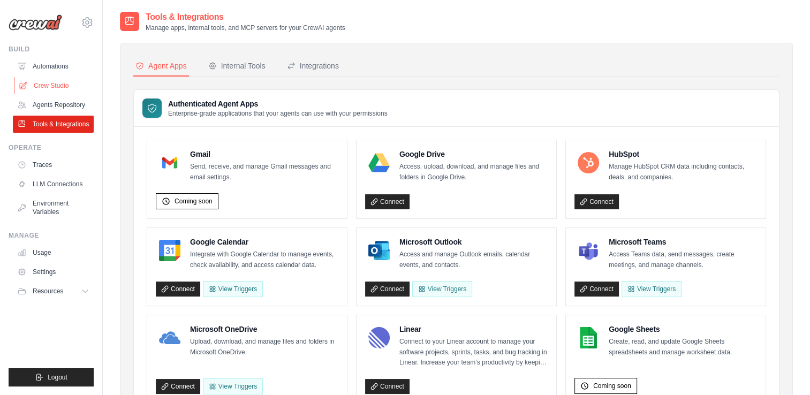
click at [61, 84] on link "Crew Studio" at bounding box center [54, 85] width 81 height 17
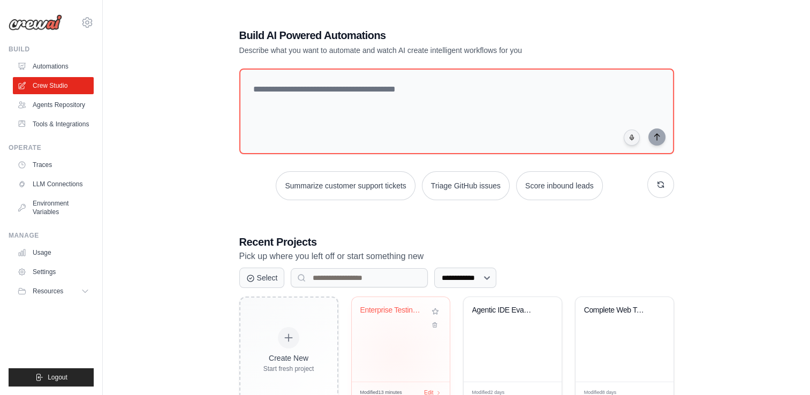
click at [395, 356] on div "Enterprise Testing Automation Platf..." at bounding box center [401, 339] width 98 height 85
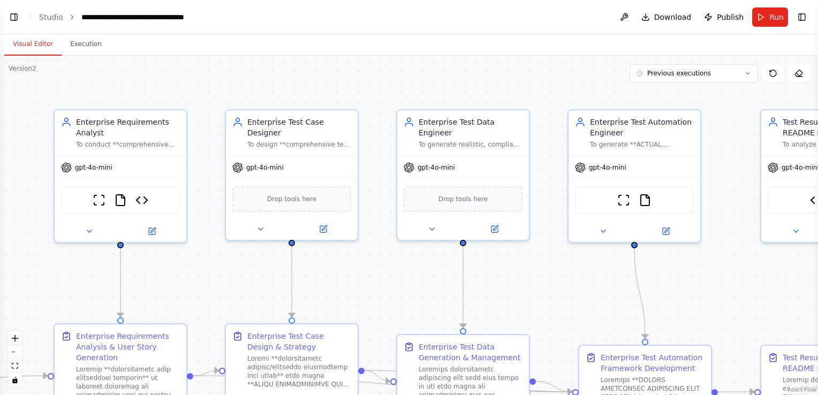
scroll to position [37076, 0]
click at [803, 16] on button "Toggle Right Sidebar" at bounding box center [802, 17] width 15 height 15
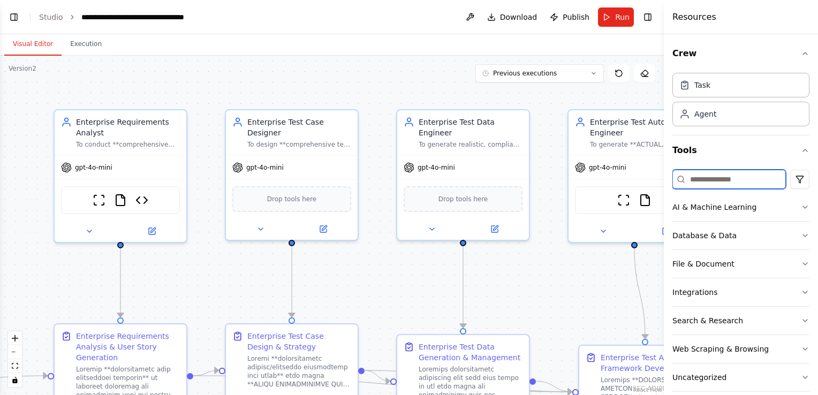
click at [726, 182] on input at bounding box center [730, 179] width 114 height 19
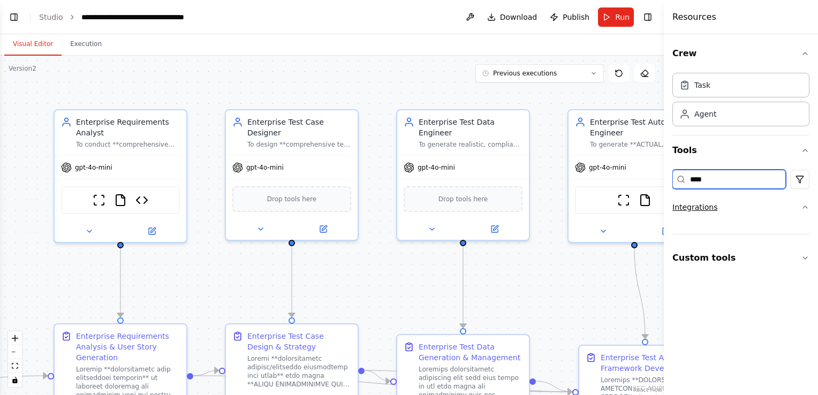
type input "****"
click at [730, 208] on button "Integrations" at bounding box center [741, 207] width 137 height 28
click at [705, 203] on div "Integrations" at bounding box center [695, 207] width 45 height 11
drag, startPoint x: 722, startPoint y: 177, endPoint x: 677, endPoint y: 177, distance: 44.4
click at [677, 177] on div "****" at bounding box center [730, 179] width 114 height 19
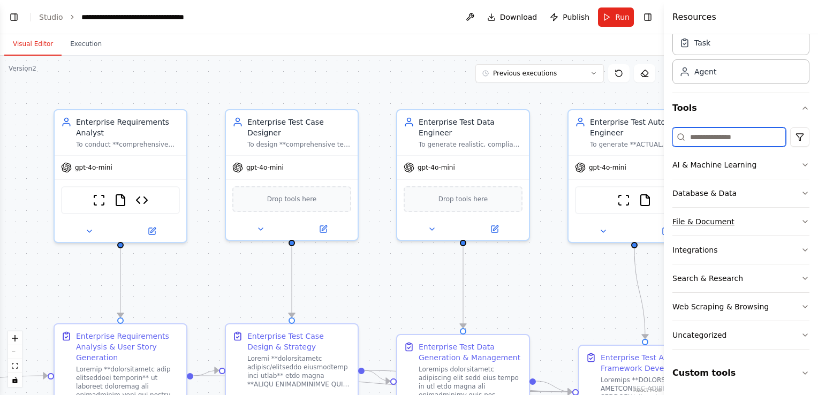
scroll to position [42, 0]
click at [772, 221] on button "File & Document" at bounding box center [741, 222] width 137 height 28
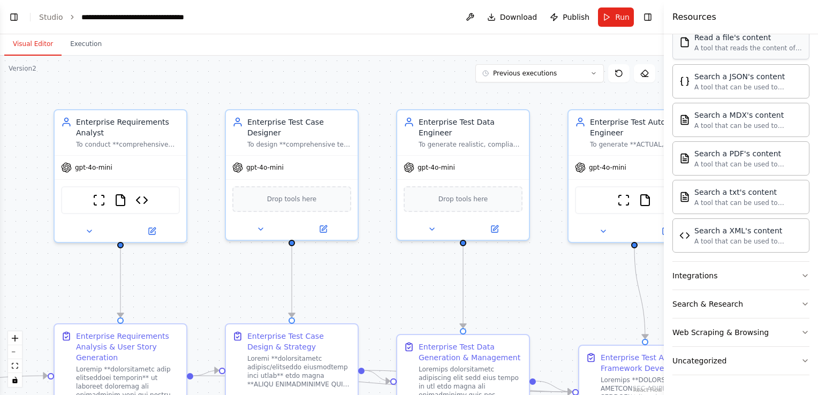
scroll to position [358, 0]
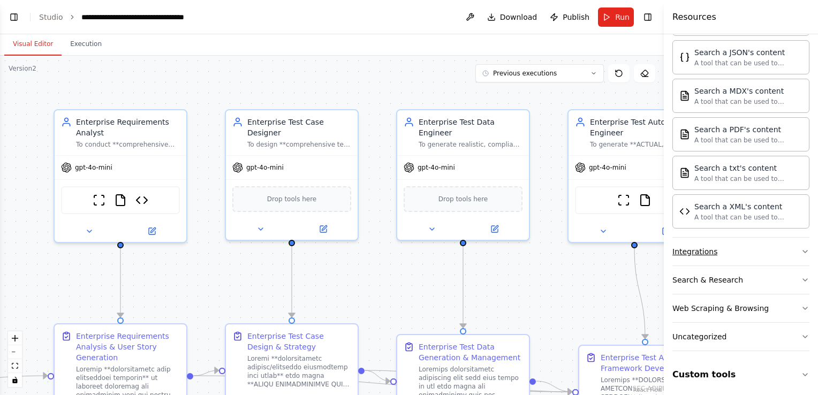
click at [760, 247] on button "Integrations" at bounding box center [741, 252] width 137 height 28
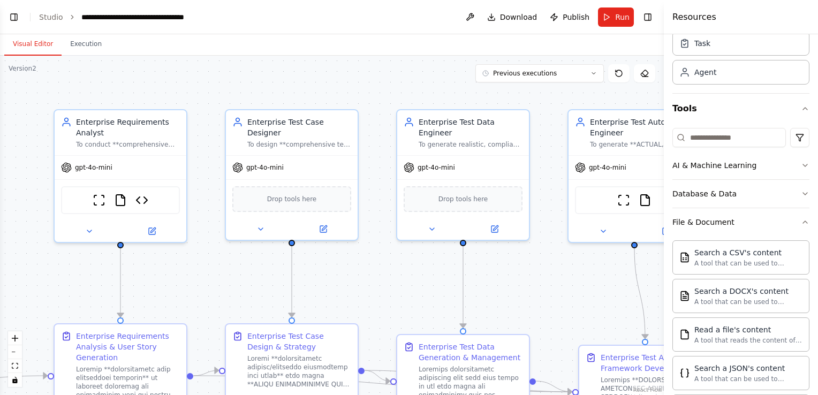
scroll to position [0, 0]
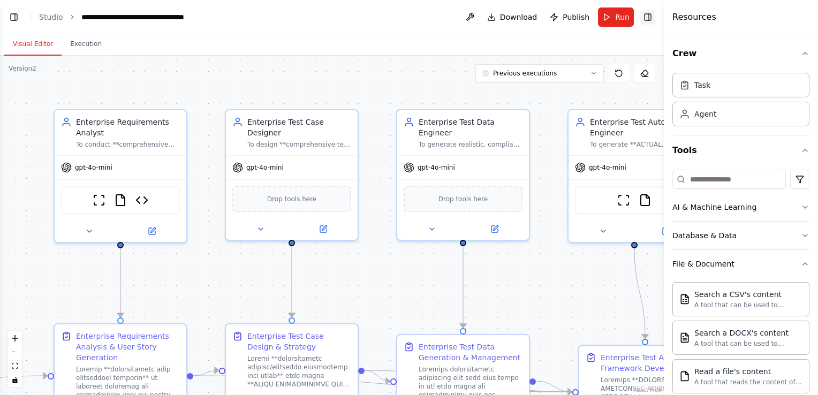
click at [645, 18] on button "Toggle Right Sidebar" at bounding box center [647, 17] width 15 height 15
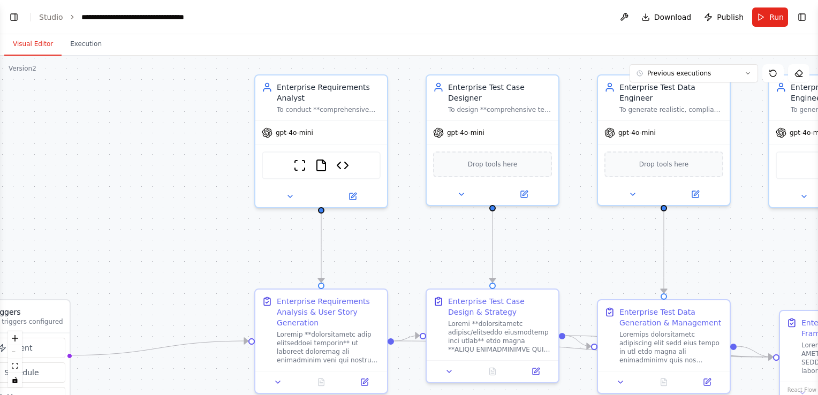
drag, startPoint x: 181, startPoint y: 265, endPoint x: 382, endPoint y: 230, distance: 203.9
click at [382, 230] on div ".deletable-edge-delete-btn { width: 20px; height: 20px; border: 0px solid #ffff…" at bounding box center [409, 225] width 818 height 339
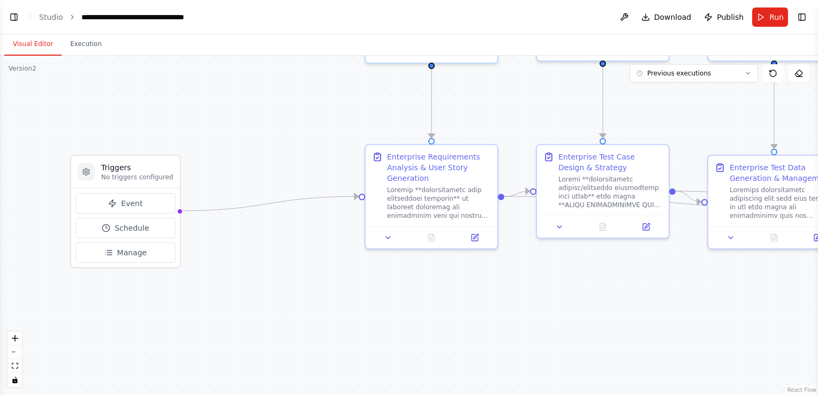
drag, startPoint x: 147, startPoint y: 296, endPoint x: 257, endPoint y: 152, distance: 181.4
click at [257, 152] on div ".deletable-edge-delete-btn { width: 20px; height: 20px; border: 0px solid #ffff…" at bounding box center [409, 225] width 818 height 339
click at [143, 205] on button "Event" at bounding box center [125, 203] width 100 height 20
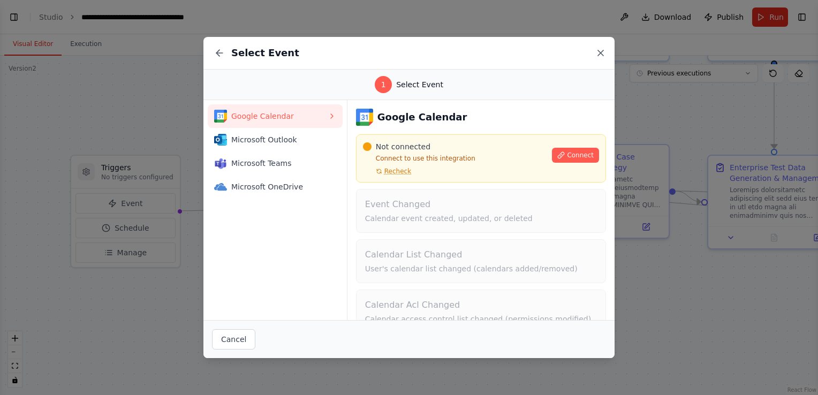
click at [600, 52] on icon at bounding box center [600, 52] width 5 height 5
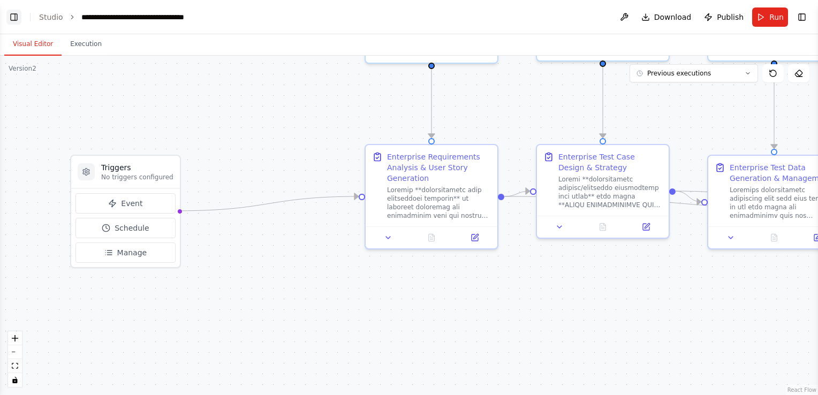
click at [14, 20] on button "Toggle Left Sidebar" at bounding box center [13, 17] width 15 height 15
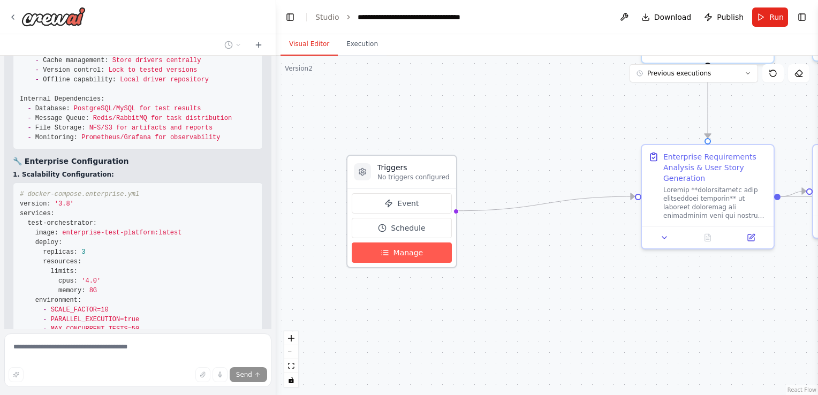
click at [407, 255] on span "Manage" at bounding box center [409, 252] width 30 height 11
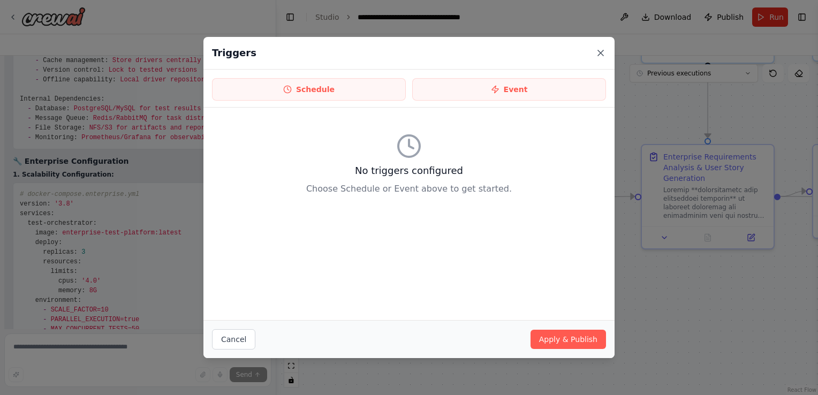
click at [605, 50] on icon at bounding box center [600, 53] width 11 height 11
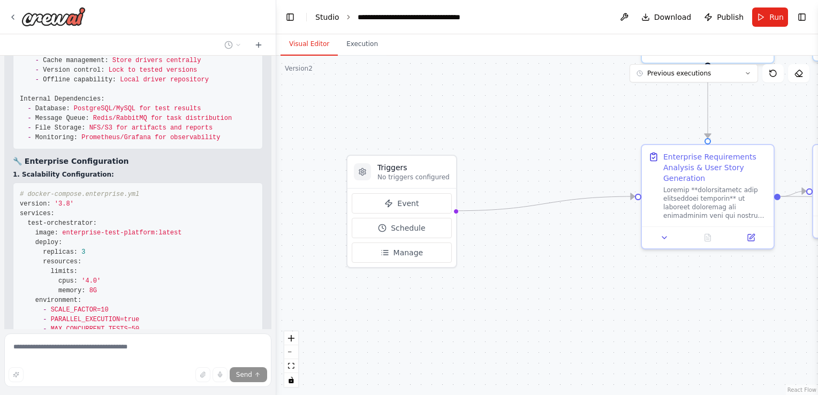
click at [323, 17] on link "Studio" at bounding box center [327, 17] width 24 height 9
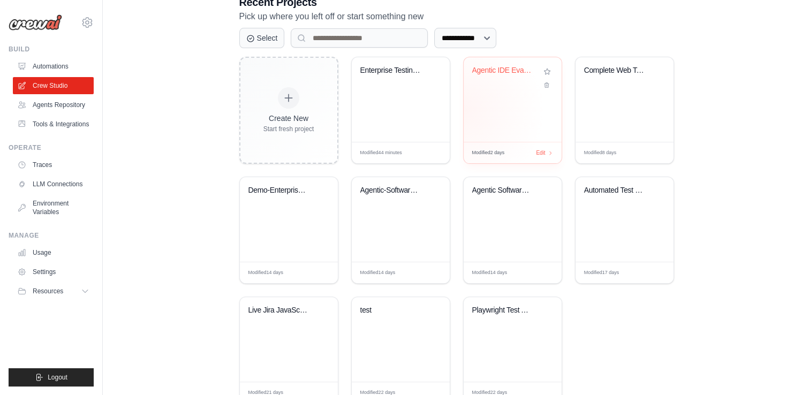
scroll to position [241, 0]
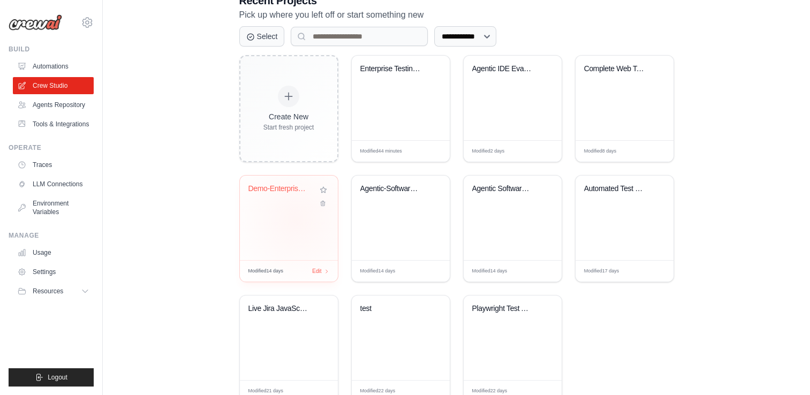
click at [296, 220] on div "Demo-Enterprise Agentic Software En..." at bounding box center [289, 218] width 98 height 85
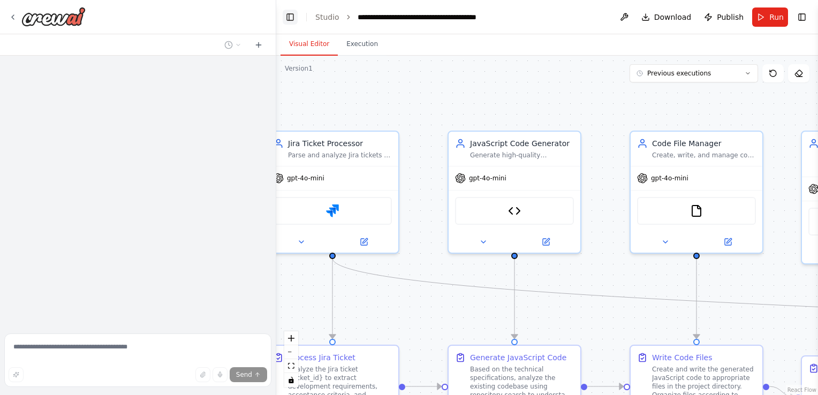
click at [287, 13] on button "Toggle Left Sidebar" at bounding box center [290, 17] width 15 height 15
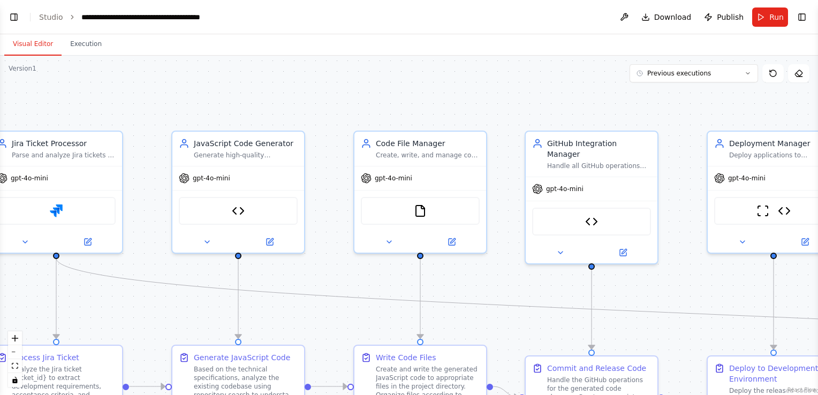
scroll to position [18860, 0]
click at [13, 365] on icon "fit view" at bounding box center [15, 366] width 6 height 6
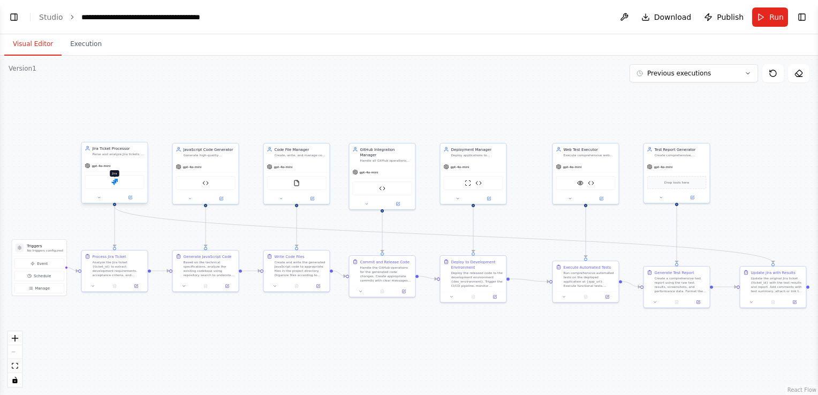
click at [116, 180] on img at bounding box center [114, 182] width 6 height 6
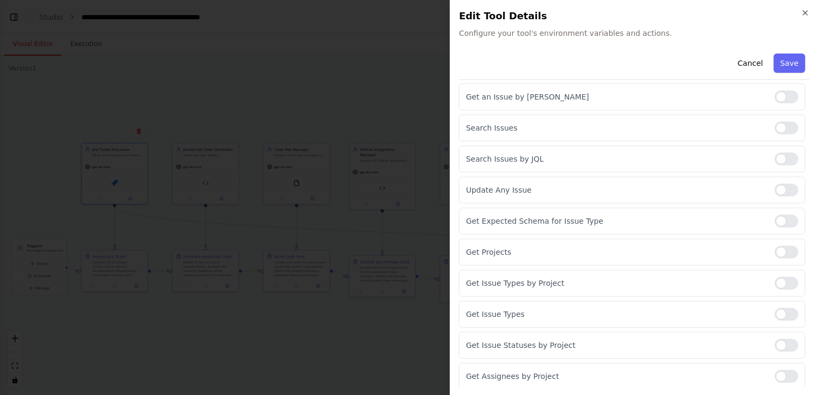
scroll to position [0, 0]
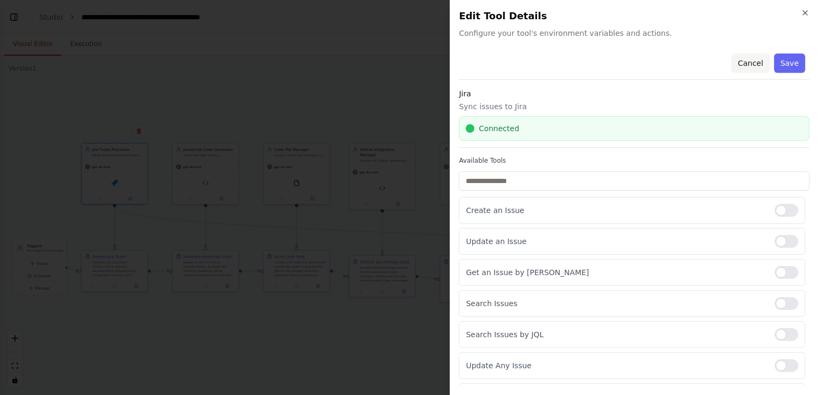
click at [741, 62] on button "Cancel" at bounding box center [750, 63] width 38 height 19
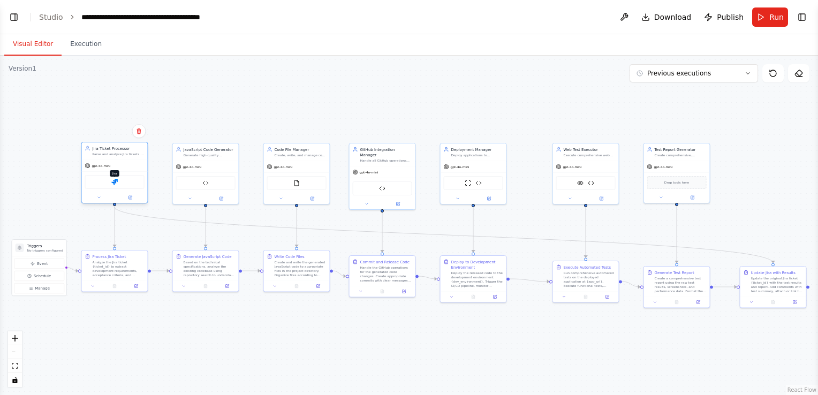
click at [115, 184] on img at bounding box center [114, 182] width 6 height 6
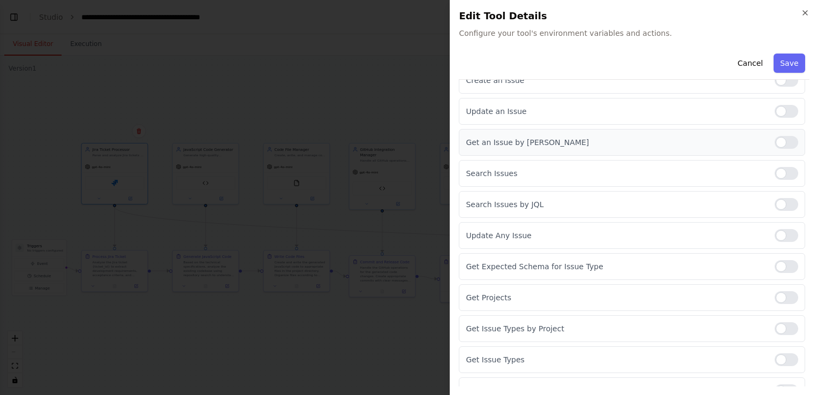
scroll to position [176, 0]
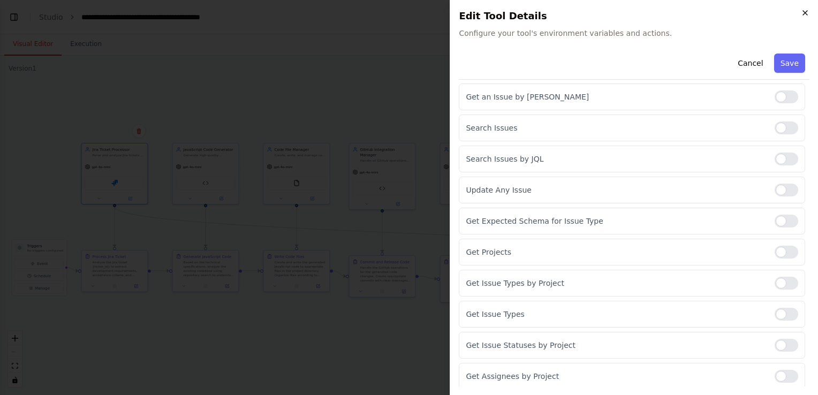
click at [803, 11] on icon "button" at bounding box center [805, 13] width 4 height 4
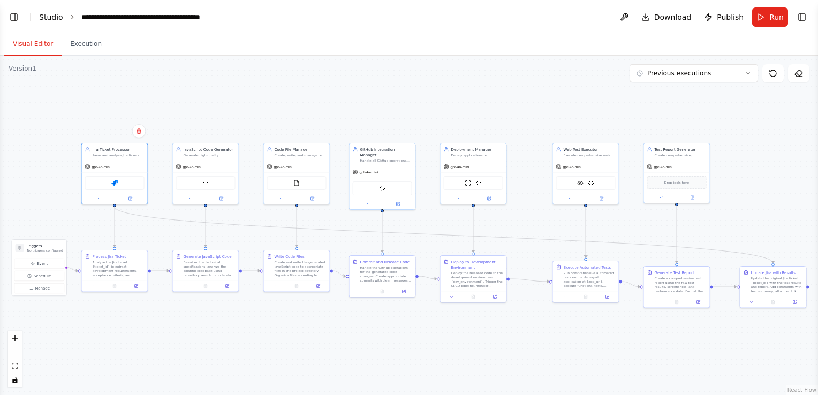
click at [52, 20] on link "Studio" at bounding box center [51, 17] width 24 height 9
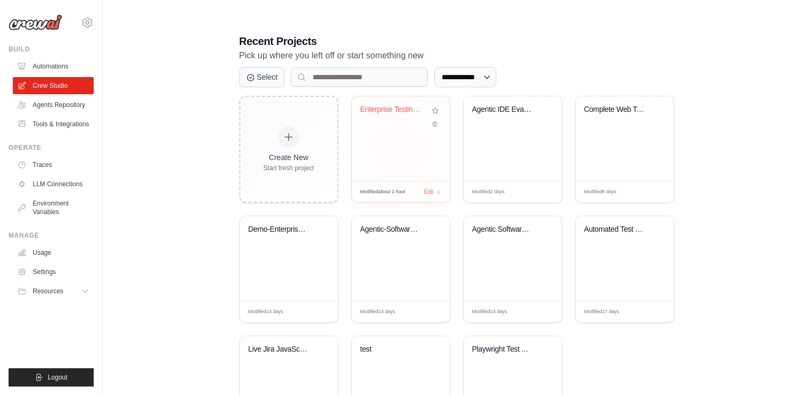
scroll to position [275, 0]
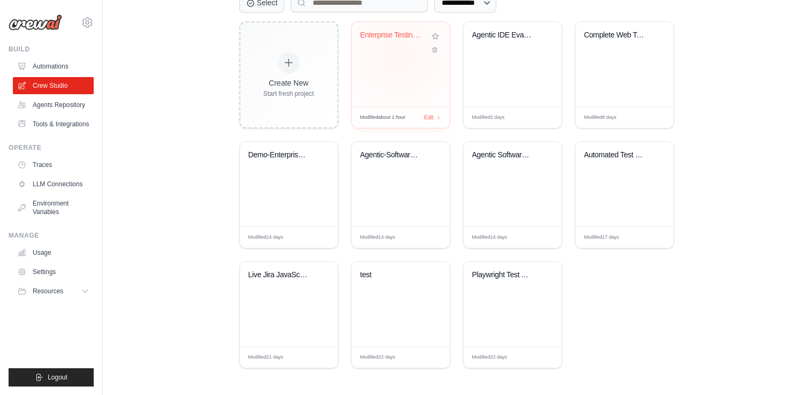
click at [398, 54] on div "Enterprise Testing Automation Platf..." at bounding box center [401, 64] width 98 height 85
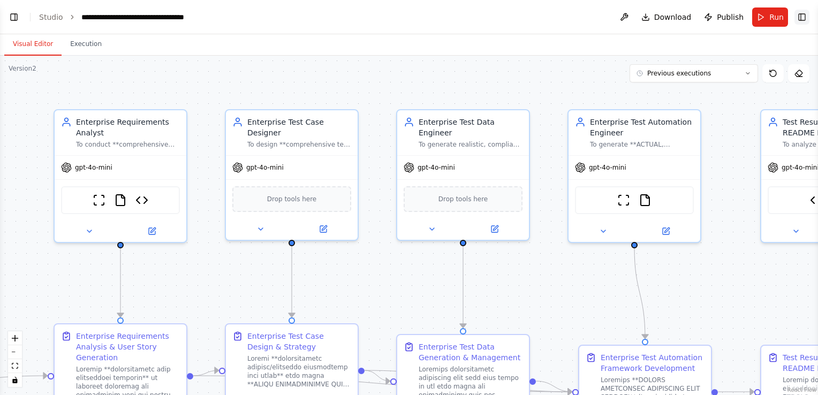
click at [800, 18] on button "Toggle Right Sidebar" at bounding box center [802, 17] width 15 height 15
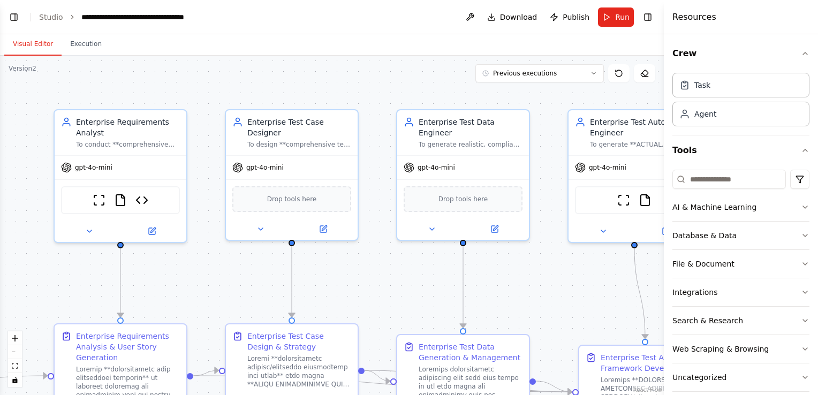
scroll to position [37076, 0]
click at [755, 183] on input at bounding box center [730, 179] width 114 height 19
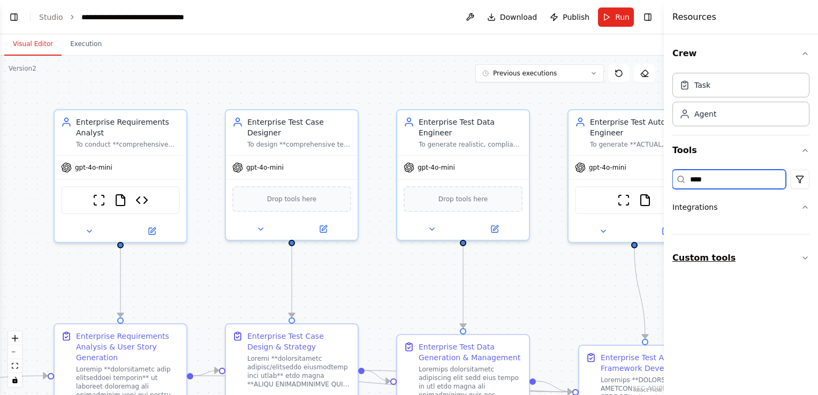
type input "****"
click at [735, 257] on button "Custom tools" at bounding box center [741, 258] width 137 height 30
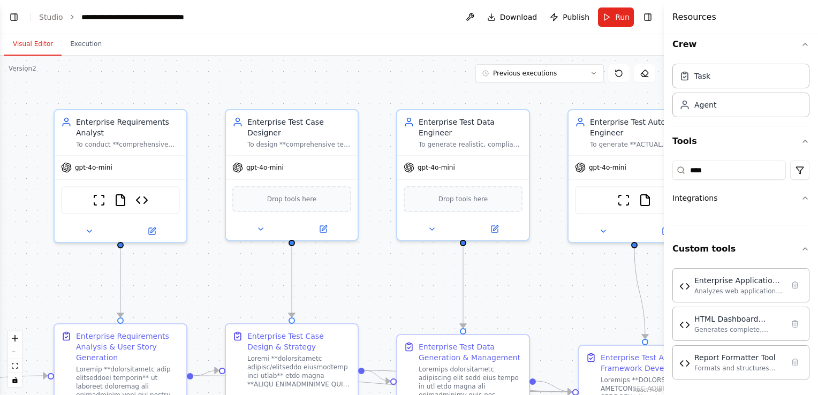
scroll to position [0, 0]
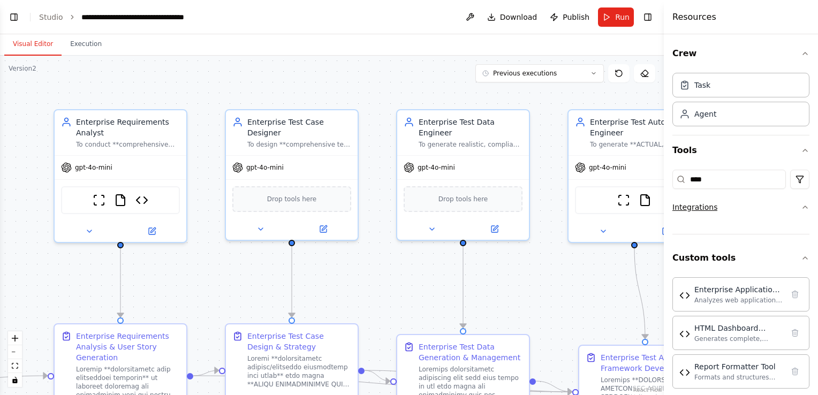
click at [801, 206] on icon "button" at bounding box center [805, 207] width 9 height 9
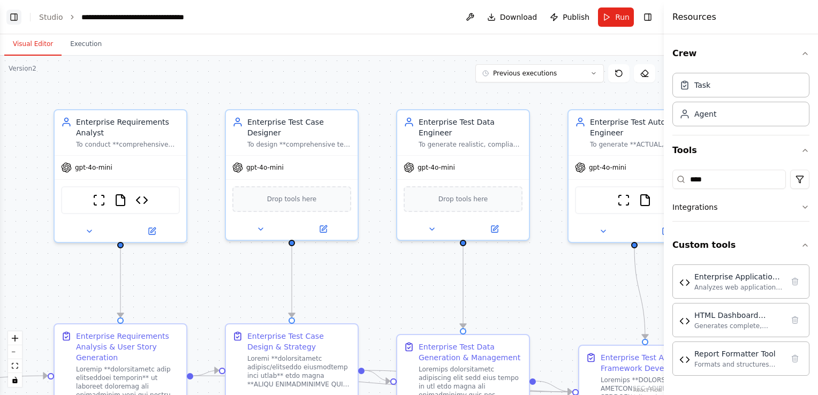
click at [13, 16] on button "Toggle Left Sidebar" at bounding box center [13, 17] width 15 height 15
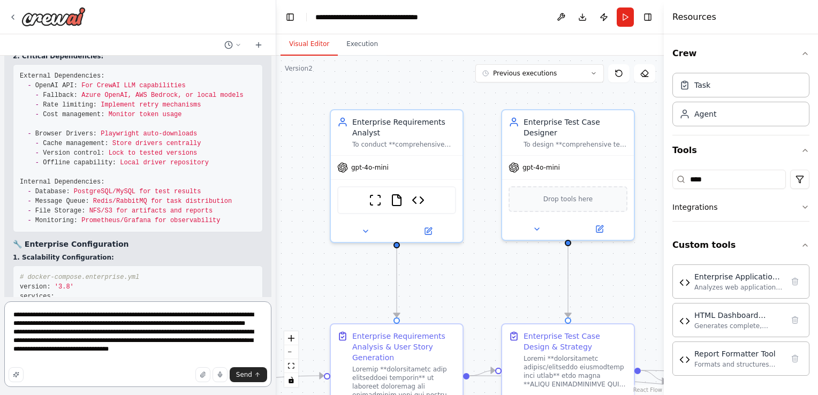
drag, startPoint x: 200, startPoint y: 361, endPoint x: 0, endPoint y: 306, distance: 207.0
click at [0, 306] on html "Hello! I'm the CrewAI assistant. What kind of automation do you want to build? …" at bounding box center [409, 197] width 818 height 395
type textarea "**********"
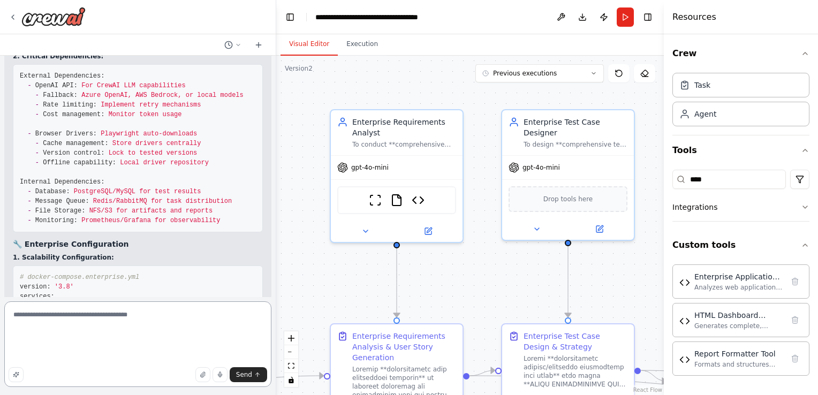
scroll to position [36961, 0]
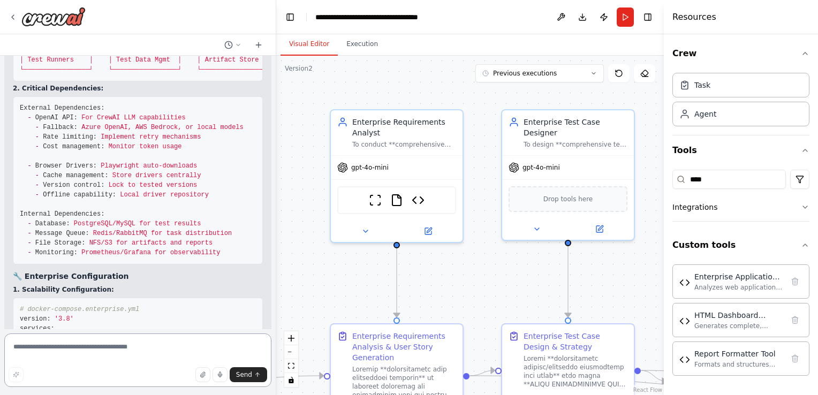
click at [19, 345] on textarea at bounding box center [137, 361] width 267 height 54
type textarea "*"
click at [191, 347] on textarea "**********" at bounding box center [137, 361] width 267 height 54
click at [263, 347] on textarea "**********" at bounding box center [137, 361] width 267 height 54
click at [292, 362] on button "fit view" at bounding box center [291, 366] width 14 height 14
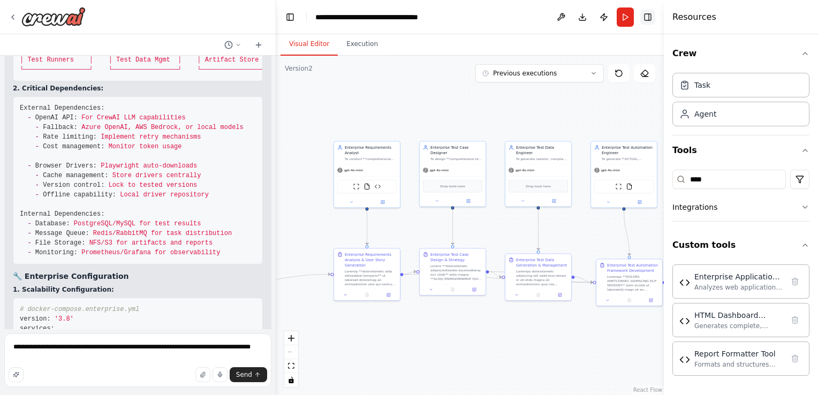
click at [651, 17] on button "Toggle Right Sidebar" at bounding box center [647, 17] width 15 height 15
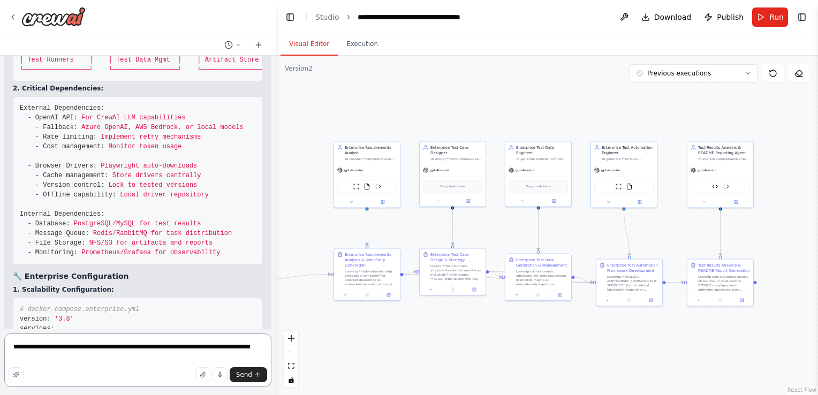
click at [131, 359] on textarea "**********" at bounding box center [137, 361] width 267 height 54
click at [41, 354] on textarea "**********" at bounding box center [137, 361] width 267 height 54
click at [36, 354] on textarea "**********" at bounding box center [137, 361] width 267 height 54
click at [169, 359] on textarea "**********" at bounding box center [137, 361] width 267 height 54
type textarea "**********"
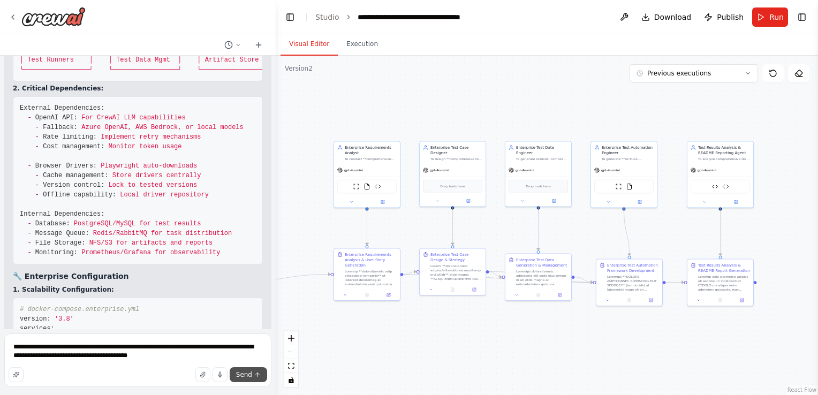
click at [250, 374] on span "Send" at bounding box center [244, 375] width 16 height 9
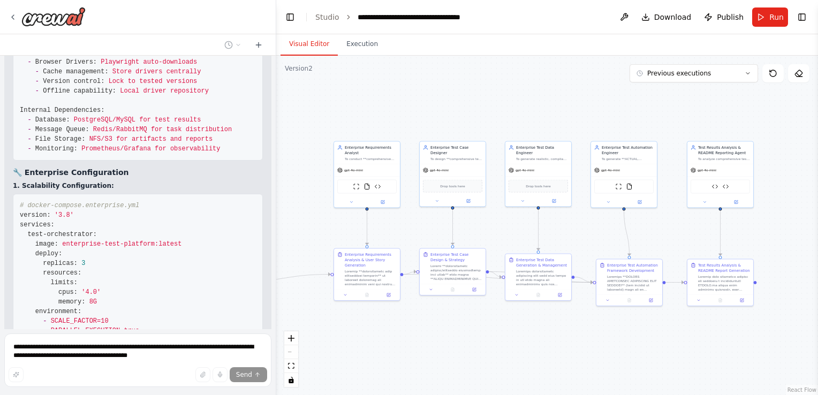
scroll to position [37076, 0]
